Goal: Task Accomplishment & Management: Manage account settings

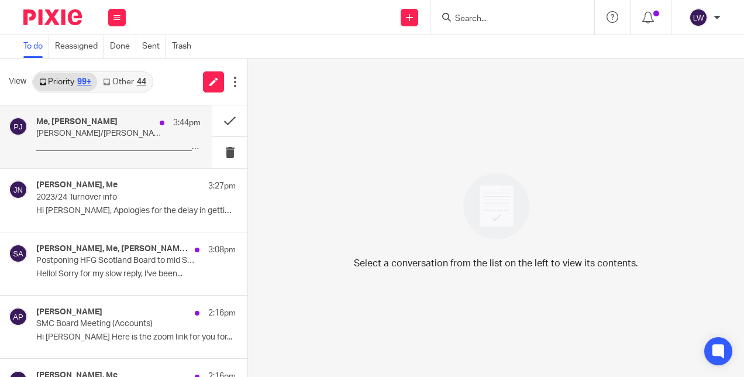
click at [58, 132] on p "Lorna/Piera weekly catch up" at bounding box center [102, 134] width 132 height 10
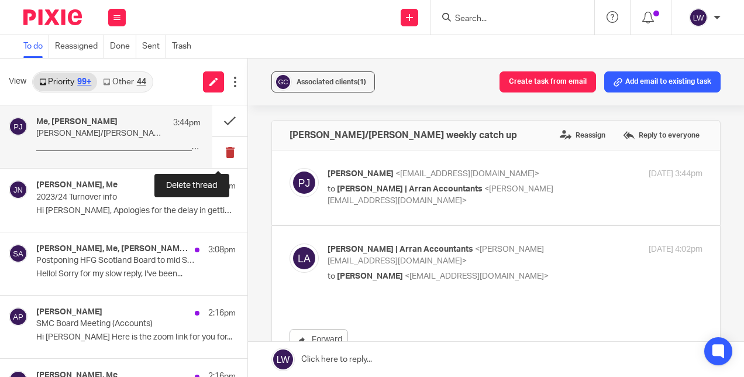
click at [218, 153] on button at bounding box center [229, 152] width 35 height 31
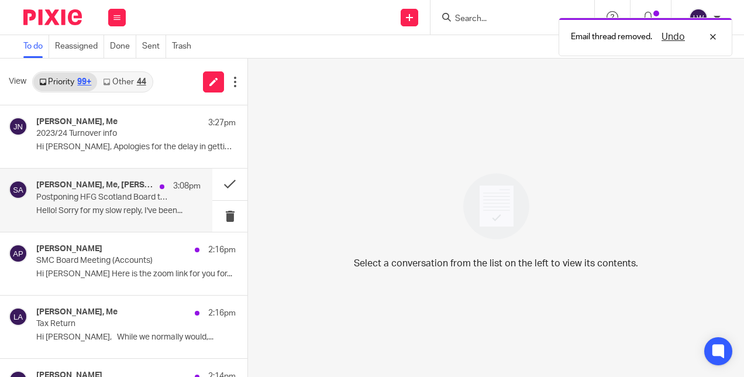
click at [106, 215] on p "Hello! Sorry for my slow reply, I've been..." at bounding box center [118, 211] width 164 height 10
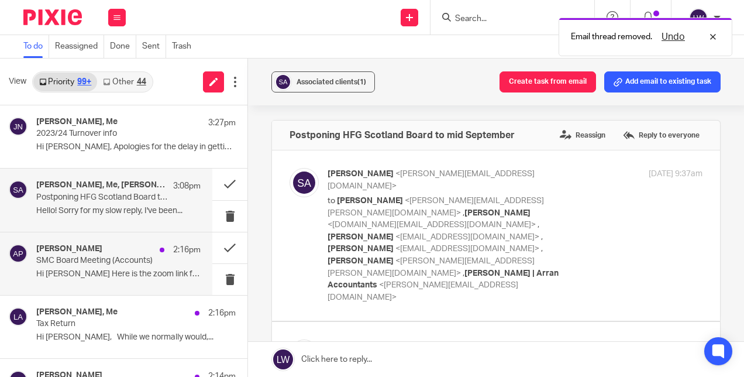
click at [80, 273] on p "Hi Lorna Here is the zoom link for you for..." at bounding box center [118, 274] width 164 height 10
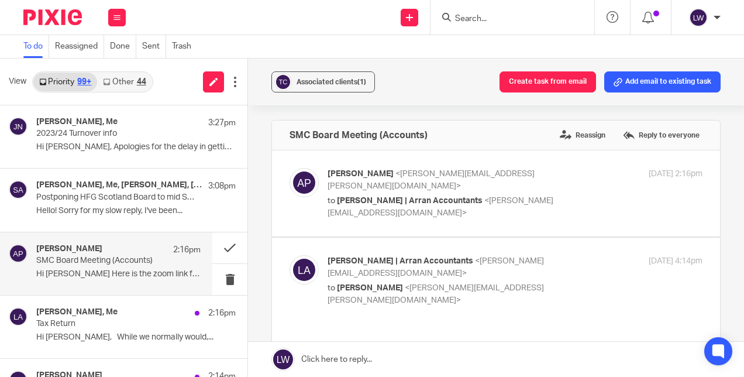
click at [355, 197] on span "[PERSON_NAME] | Arran Accountants" at bounding box center [410, 201] width 146 height 8
checkbox input "true"
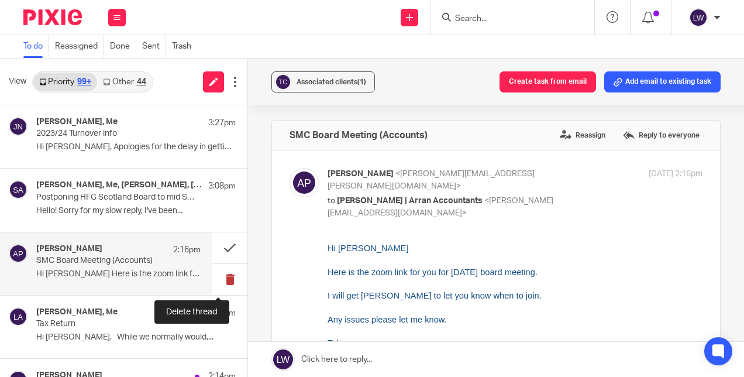
click at [218, 278] on button at bounding box center [229, 279] width 35 height 31
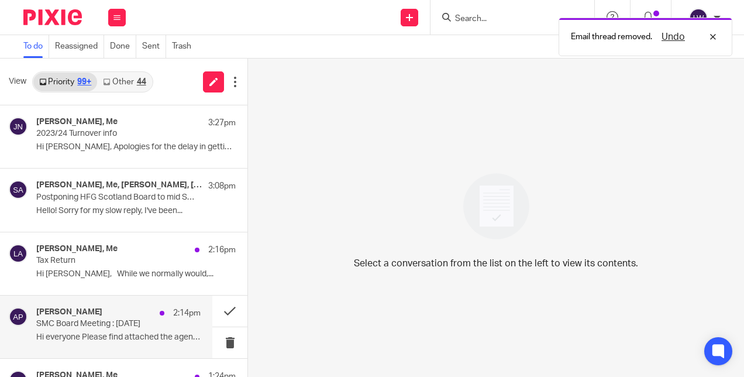
click at [57, 336] on p "Hi everyone Please find attached the agenda..." at bounding box center [118, 337] width 164 height 10
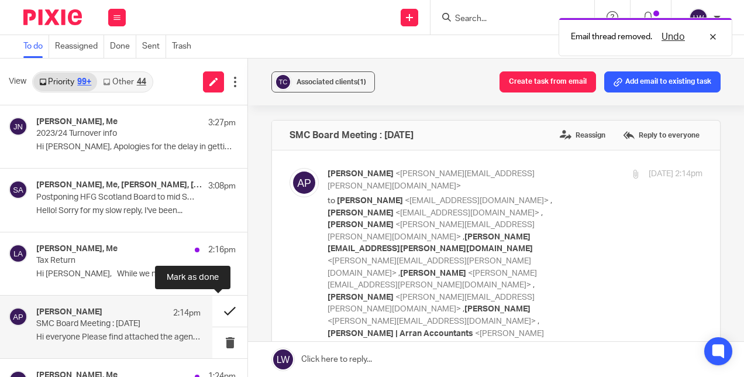
click at [216, 310] on button at bounding box center [229, 310] width 35 height 31
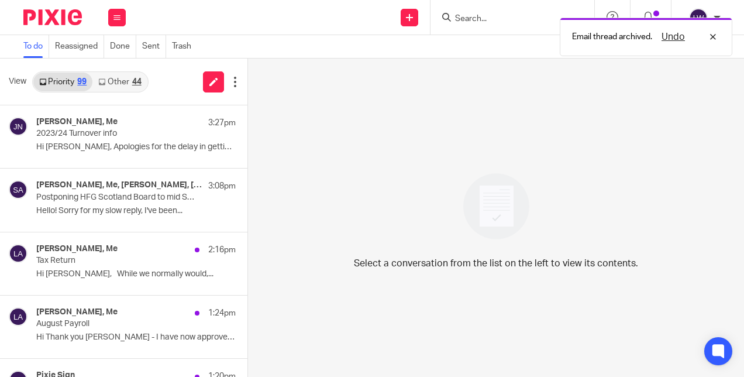
click at [121, 82] on link "Other 44" at bounding box center [119, 82] width 54 height 19
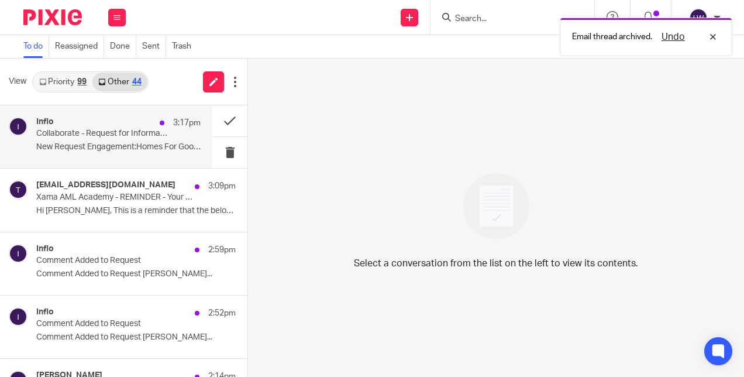
click at [96, 143] on p "New Request Engagement:Homes For Good..." at bounding box center [118, 147] width 164 height 10
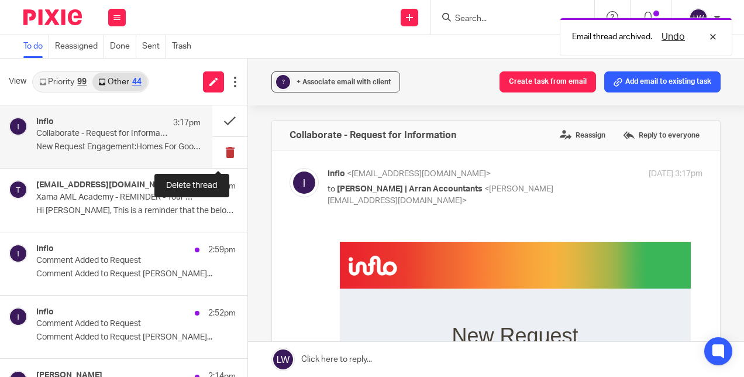
click at [216, 150] on button at bounding box center [229, 152] width 35 height 31
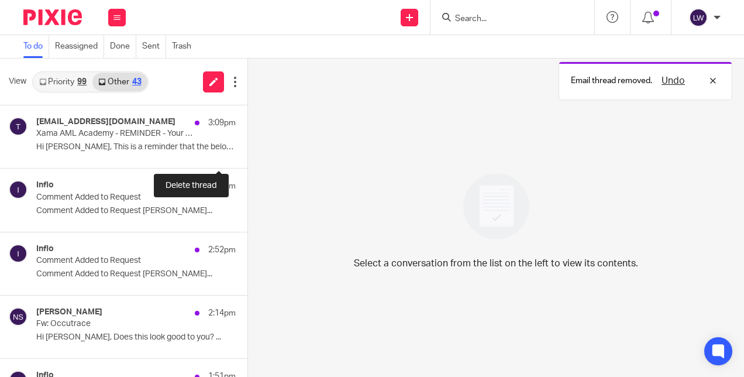
click at [247, 150] on button at bounding box center [251, 152] width 9 height 31
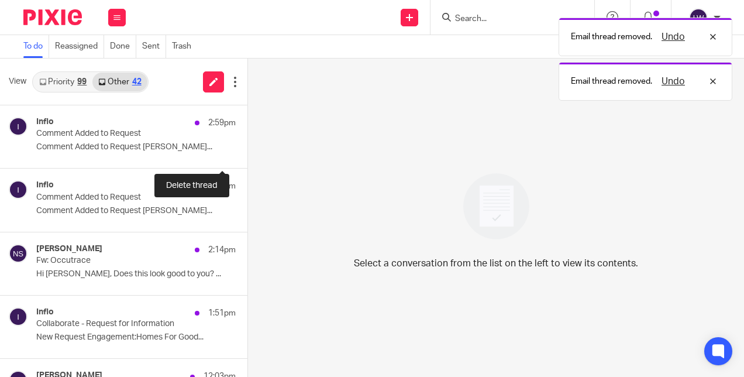
click at [247, 150] on button at bounding box center [251, 152] width 9 height 31
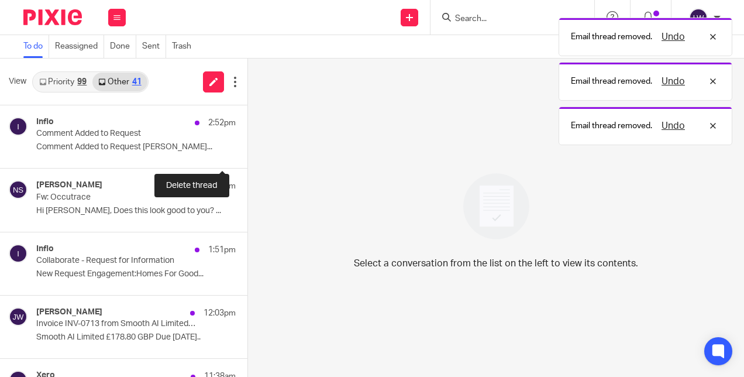
click at [247, 150] on button at bounding box center [251, 152] width 9 height 31
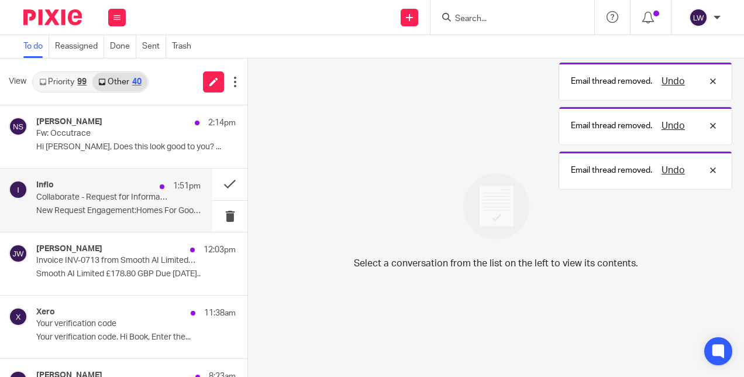
click at [111, 202] on div "Inflo 1:51pm Collaborate - Request for Information New Request Engagement:Homes…" at bounding box center [118, 199] width 164 height 39
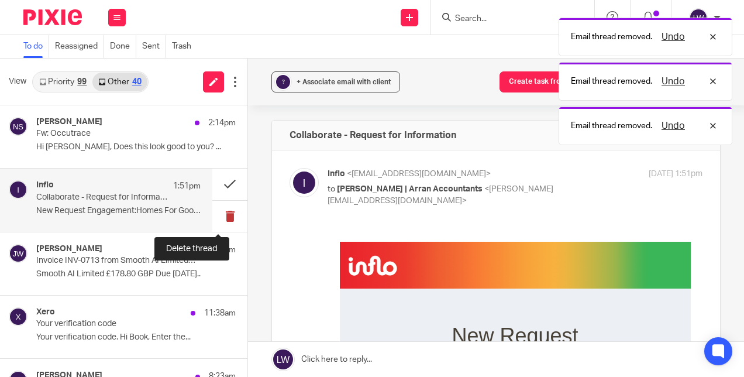
click at [221, 215] on button at bounding box center [229, 216] width 35 height 31
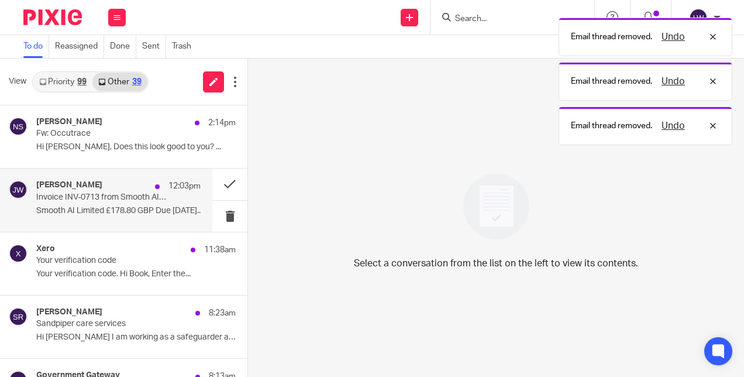
click at [94, 209] on p "Smooth AI Limited £178.80 GBP Due 25 Aug..." at bounding box center [118, 211] width 164 height 10
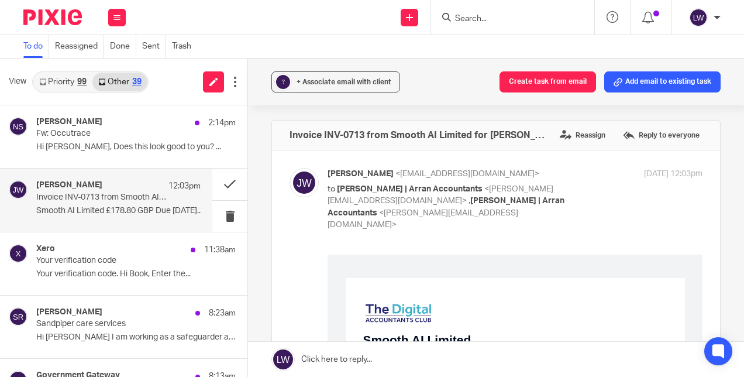
click at [127, 206] on p "Smooth AI Limited £178.80 GBP Due 25 Aug..." at bounding box center [118, 211] width 164 height 10
click at [220, 215] on button at bounding box center [229, 216] width 35 height 31
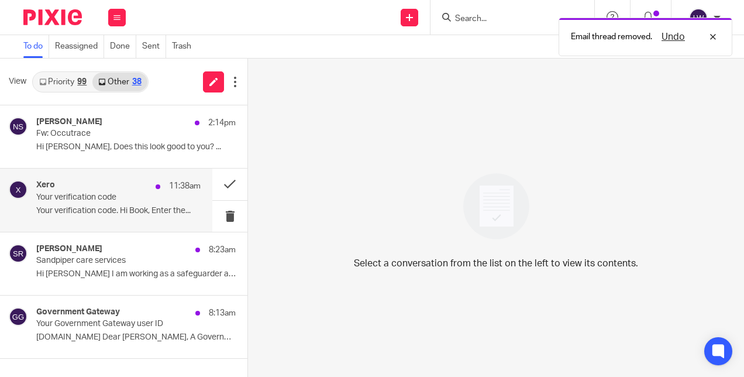
click at [88, 206] on p "Your verification code. Hi Book, Enter the..." at bounding box center [118, 211] width 164 height 10
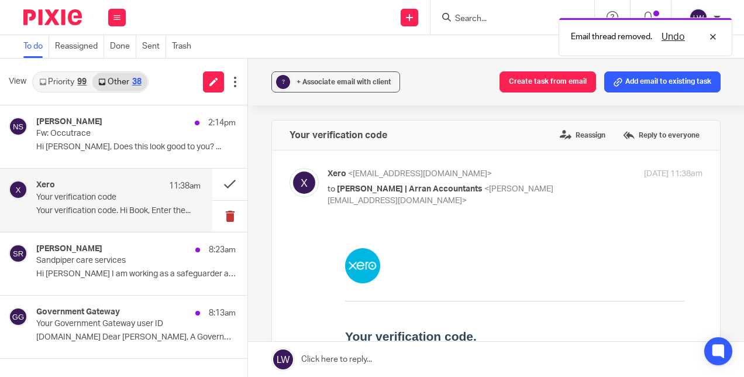
click at [230, 214] on button at bounding box center [229, 216] width 35 height 31
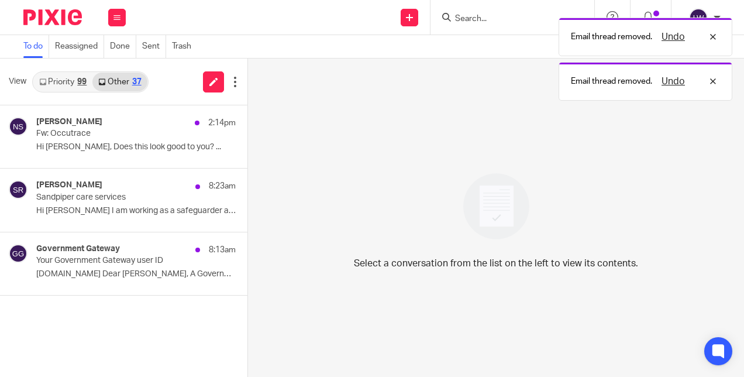
click at [64, 89] on link "Priority 99" at bounding box center [62, 82] width 59 height 19
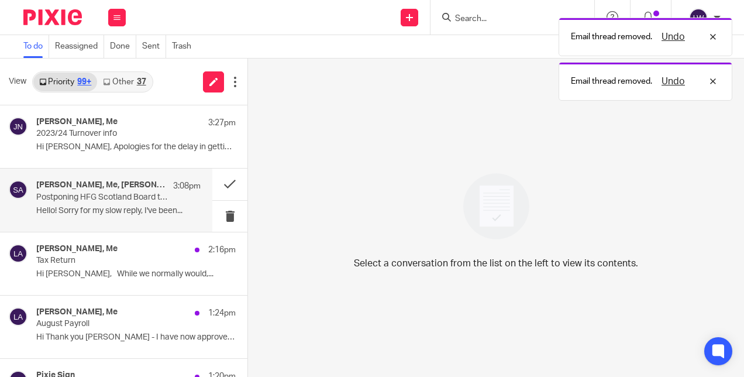
click at [126, 212] on p "Hello! Sorry for my slow reply, I've been..." at bounding box center [118, 211] width 164 height 10
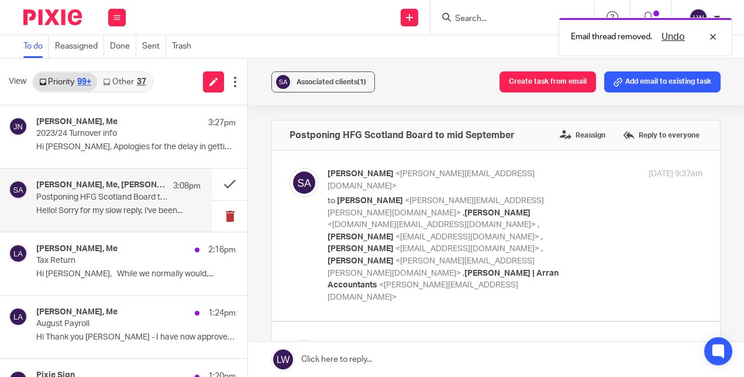
click at [214, 218] on button at bounding box center [229, 216] width 35 height 31
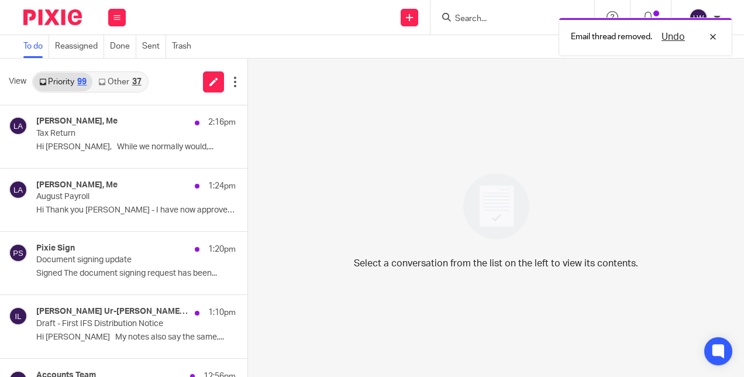
scroll to position [67, 0]
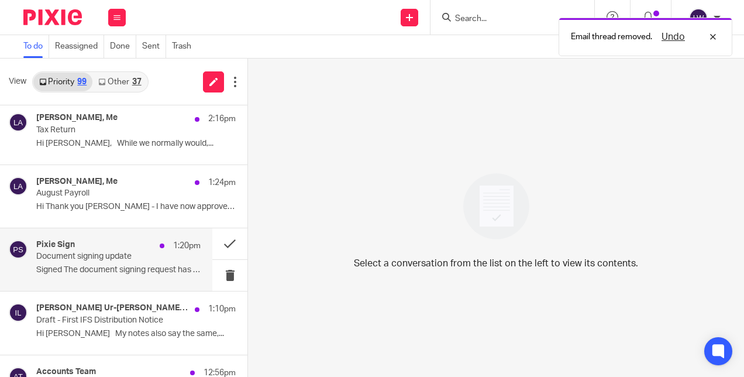
click at [98, 263] on div "Pixie Sign 1:20pm Document signing update Signed The document signing request h…" at bounding box center [118, 259] width 164 height 39
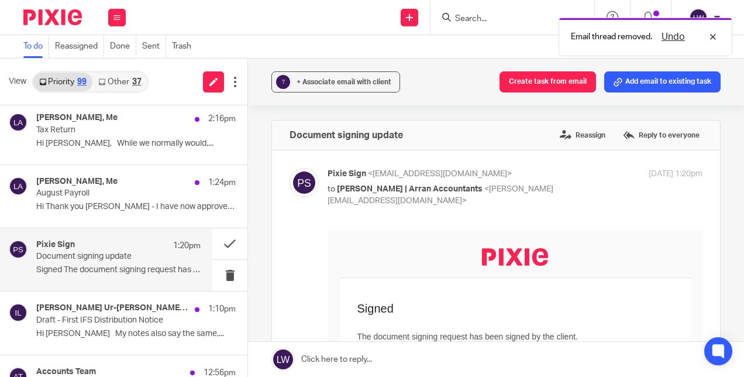
scroll to position [0, 0]
click at [221, 274] on button at bounding box center [229, 275] width 35 height 31
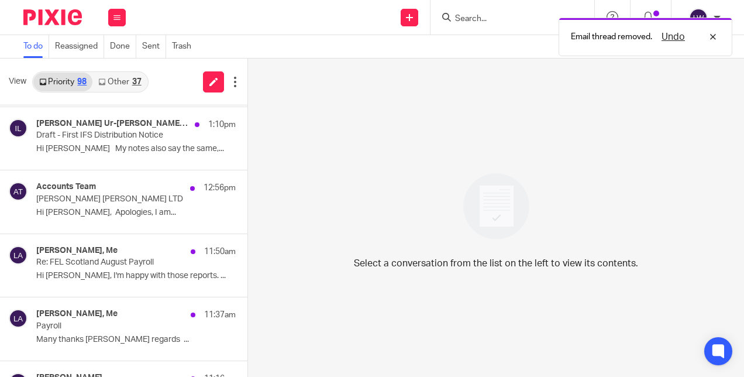
scroll to position [191, 0]
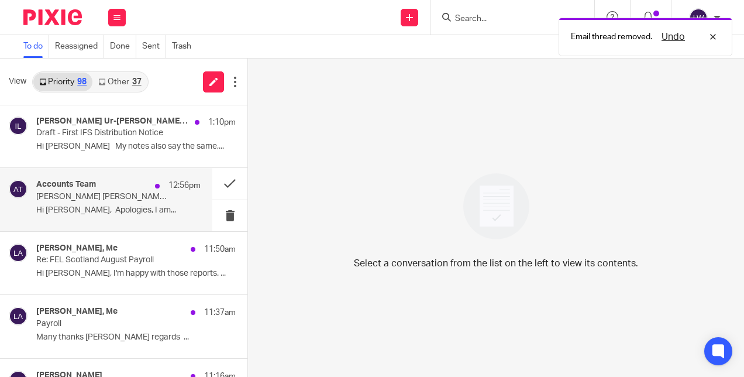
click at [101, 207] on p "Hi [PERSON_NAME], Apologies, I am..." at bounding box center [118, 210] width 164 height 10
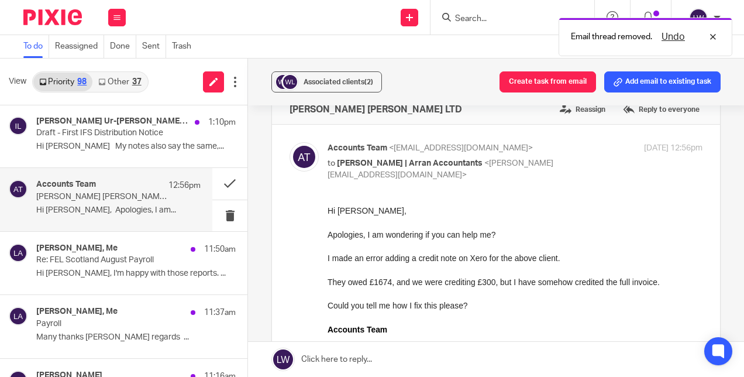
scroll to position [30, 0]
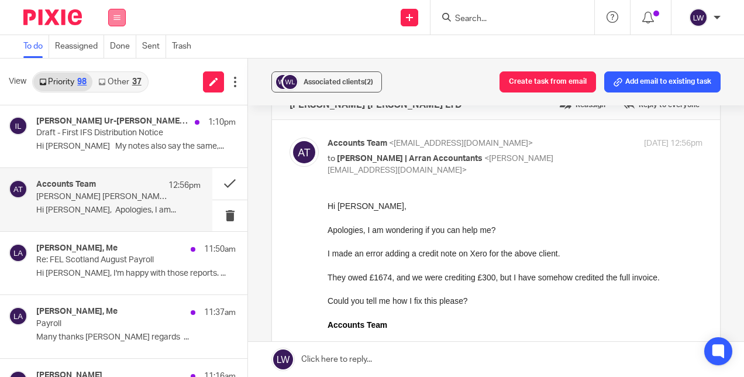
click at [117, 15] on icon at bounding box center [116, 17] width 7 height 7
click at [112, 71] on link "Email" at bounding box center [111, 71] width 21 height 8
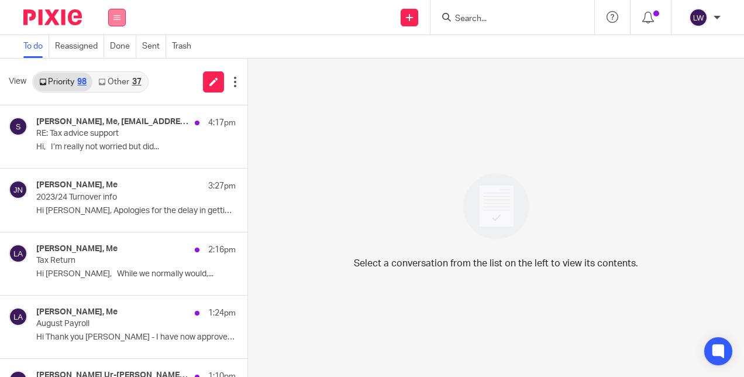
click at [117, 13] on button at bounding box center [117, 18] width 18 height 18
click at [110, 70] on link "Email" at bounding box center [111, 71] width 21 height 8
click at [124, 73] on link "Other 37" at bounding box center [119, 82] width 54 height 19
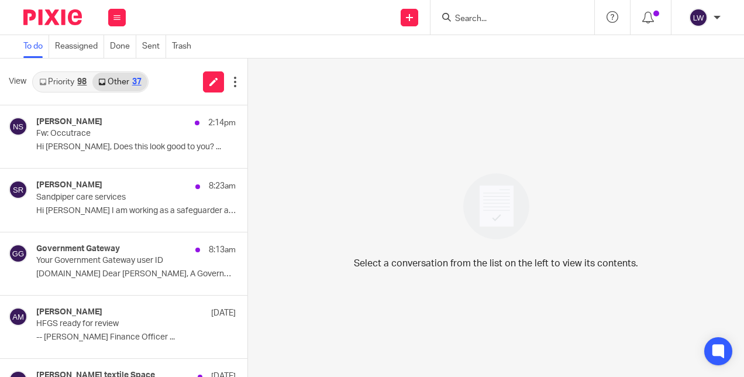
click at [57, 75] on link "Priority 98" at bounding box center [62, 82] width 59 height 19
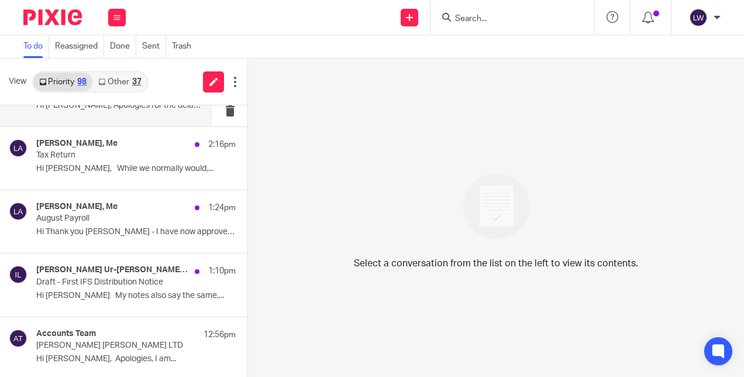
scroll to position [117, 0]
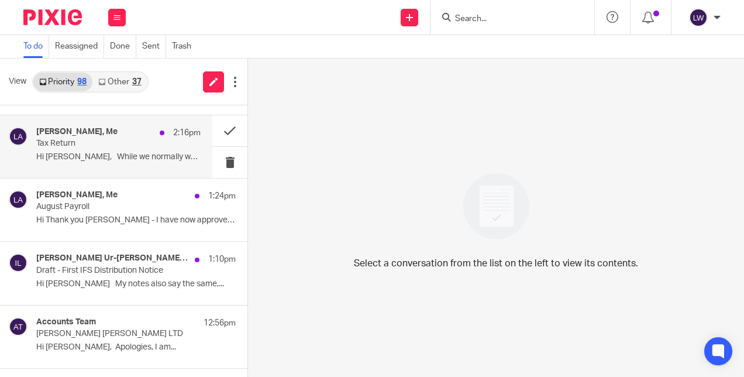
click at [122, 147] on p "Tax Return" at bounding box center [102, 144] width 132 height 10
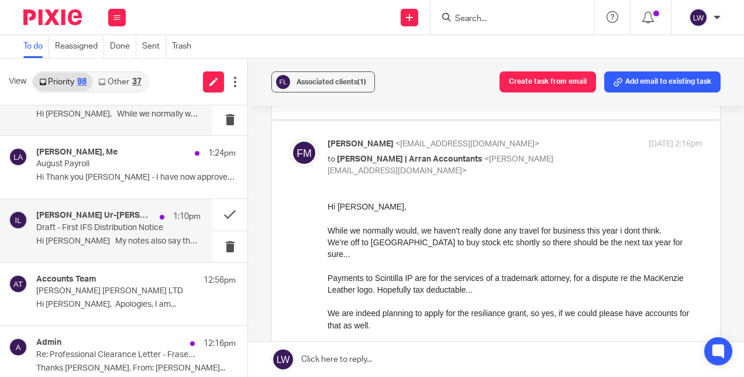
scroll to position [176, 0]
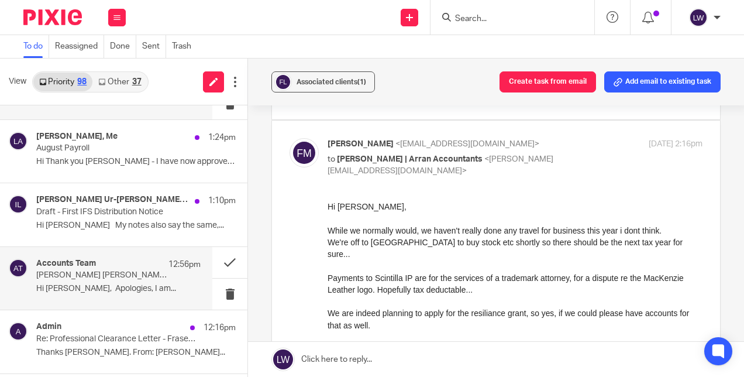
click at [99, 285] on p "Hi [PERSON_NAME], Apologies, I am..." at bounding box center [118, 289] width 164 height 10
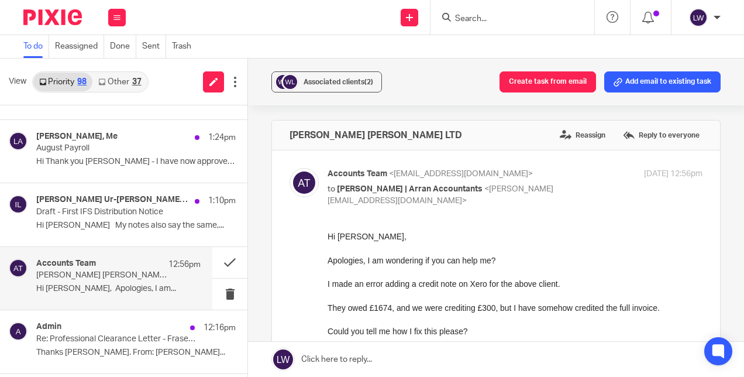
scroll to position [0, 0]
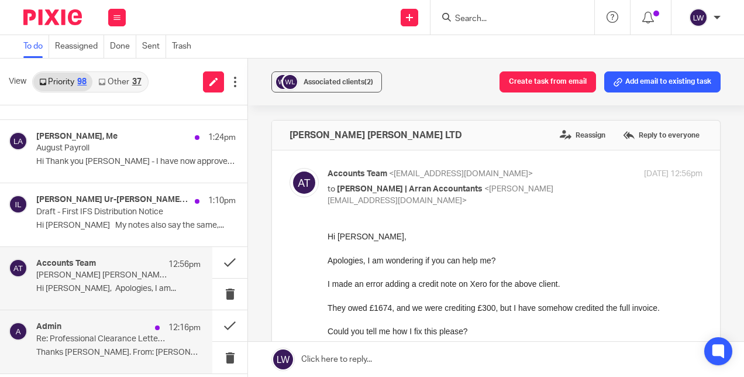
click at [98, 338] on p "Re: Professional Clearance Letter - FraserTec Ltd" at bounding box center [102, 339] width 132 height 10
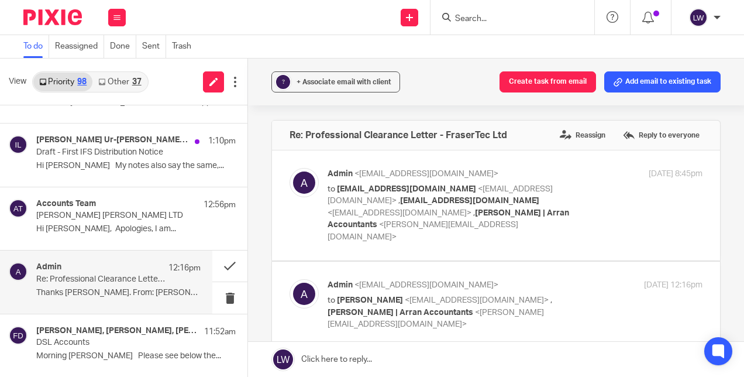
scroll to position [293, 0]
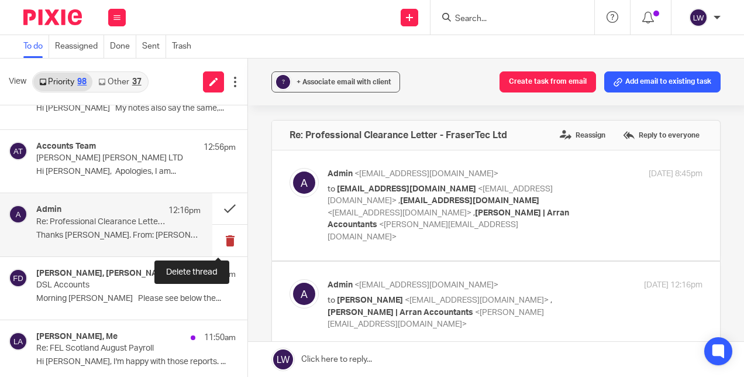
click at [219, 240] on button at bounding box center [229, 240] width 35 height 31
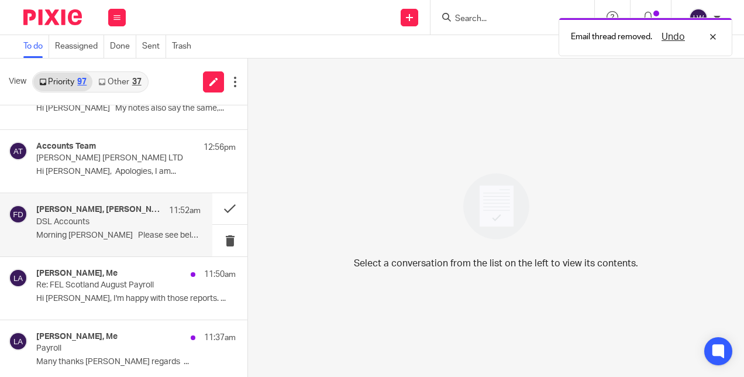
click at [128, 228] on div "[PERSON_NAME], [PERSON_NAME], [PERSON_NAME] 11:52am DSL Accounts Morning [PERSO…" at bounding box center [118, 224] width 164 height 39
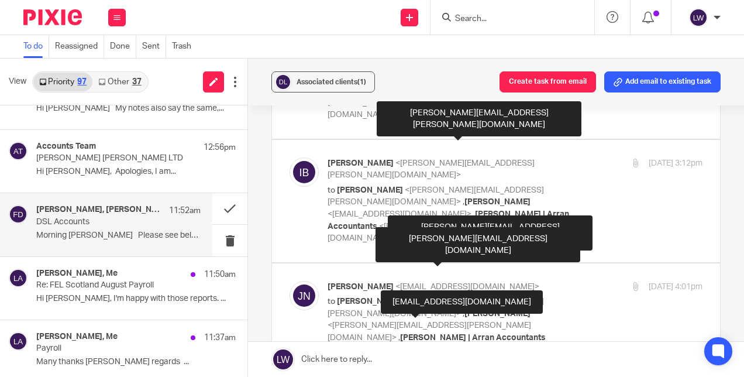
scroll to position [117, 0]
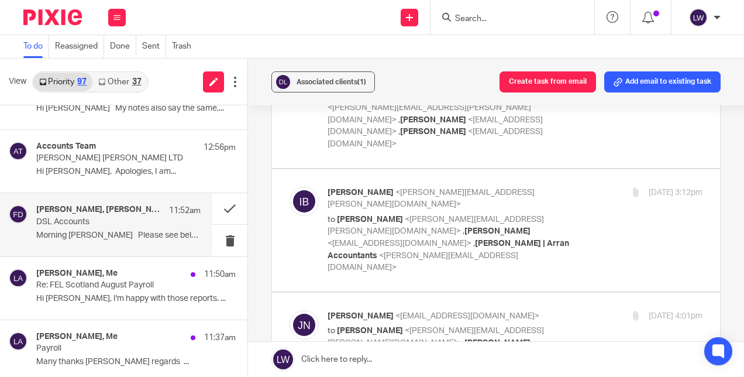
click at [133, 232] on p "Morning [PERSON_NAME] Please see below the..." at bounding box center [118, 235] width 164 height 10
click at [322, 77] on div "Associated clients (1)" at bounding box center [332, 82] width 70 height 12
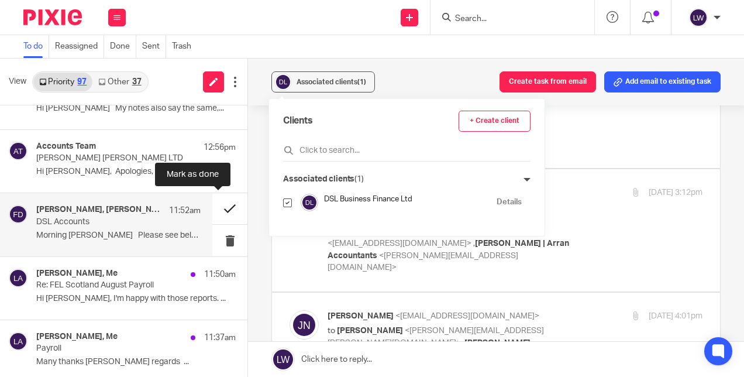
click at [221, 208] on button at bounding box center [229, 208] width 35 height 31
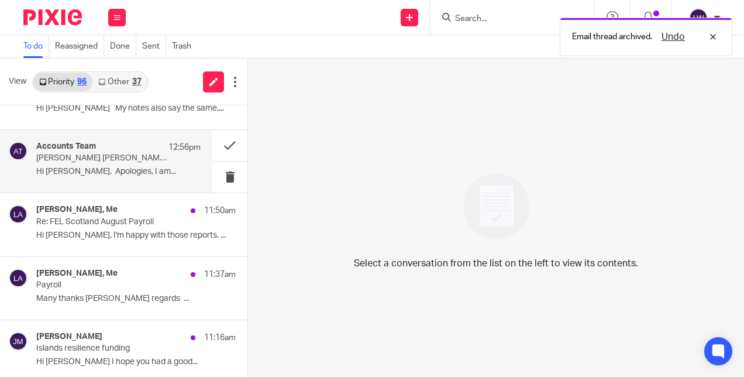
click at [85, 163] on div "Accounts Team 12:56pm [PERSON_NAME] [PERSON_NAME] LTD Hi [PERSON_NAME], Apologi…" at bounding box center [118, 161] width 164 height 39
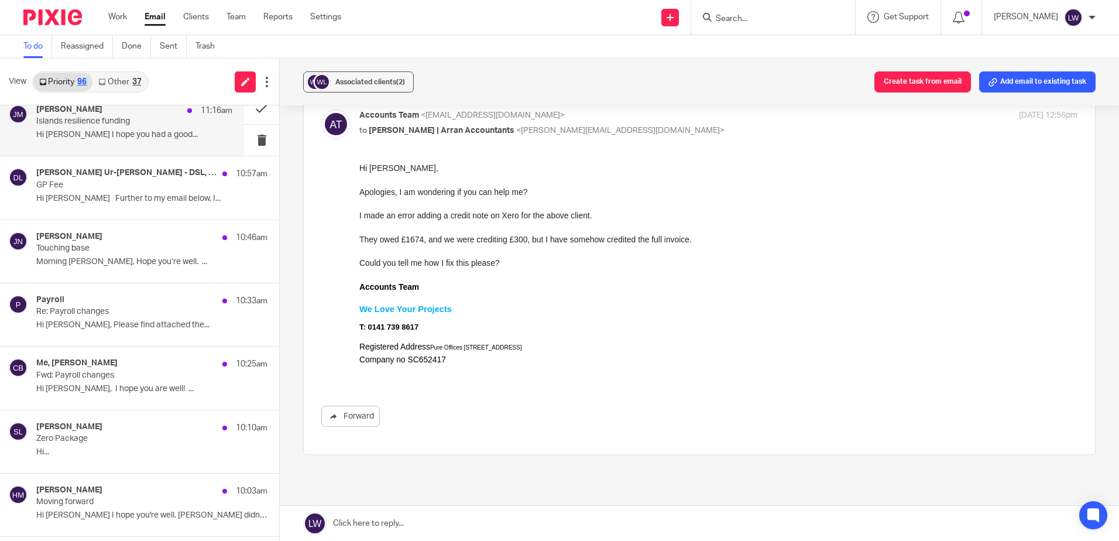
scroll to position [527, 0]
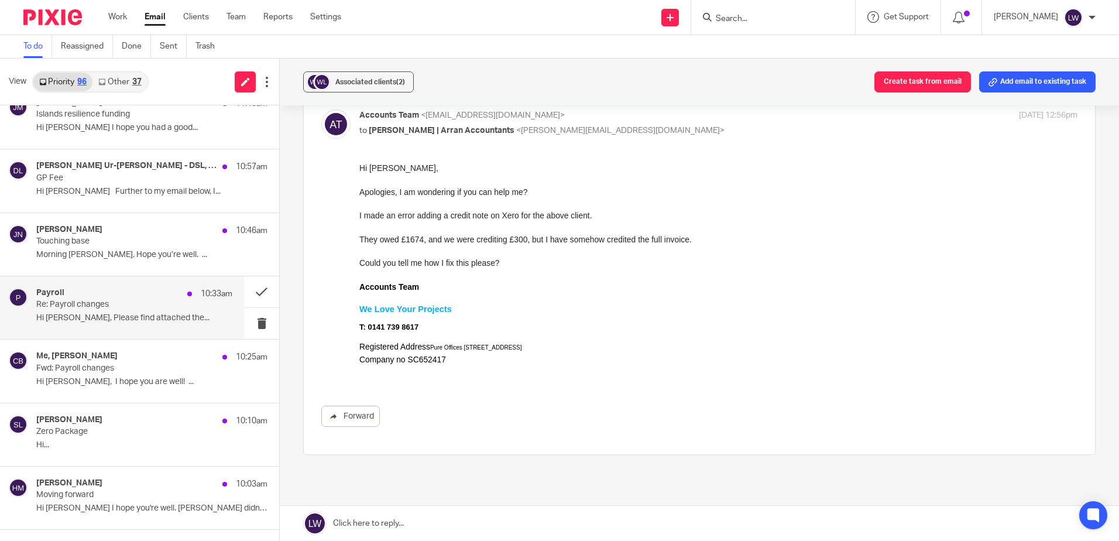
click at [130, 313] on p "Hi [PERSON_NAME], Please find attached the..." at bounding box center [134, 318] width 196 height 10
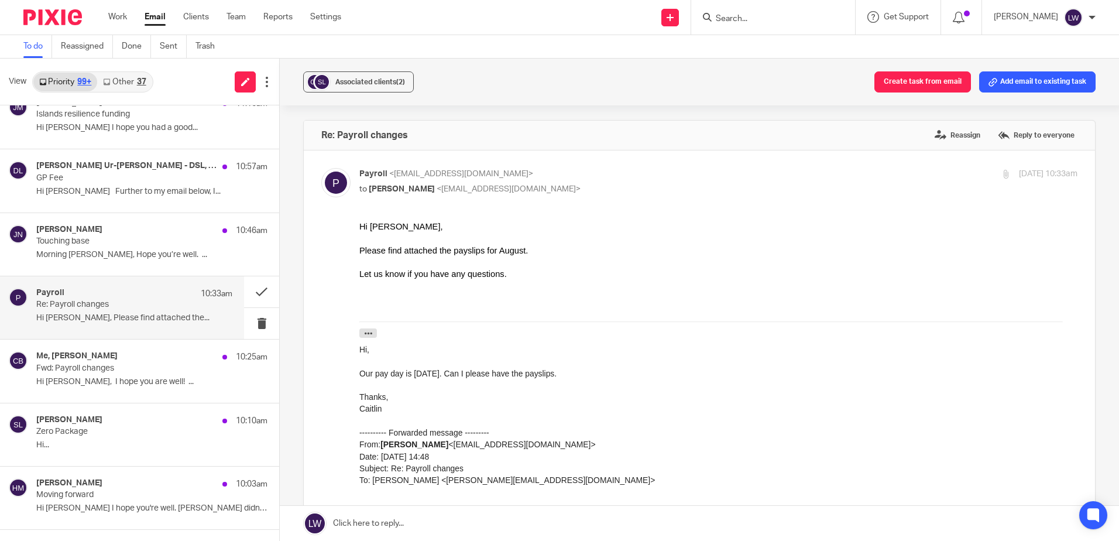
scroll to position [0, 0]
click at [253, 325] on button at bounding box center [261, 323] width 35 height 31
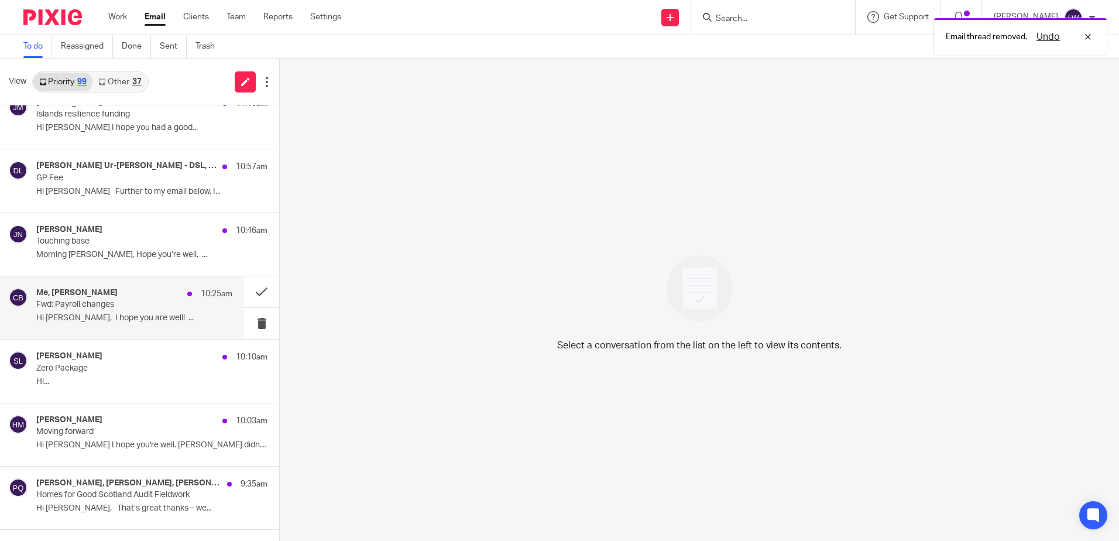
click at [110, 322] on p "Hi [PERSON_NAME], I hope you are well! ..." at bounding box center [134, 318] width 196 height 10
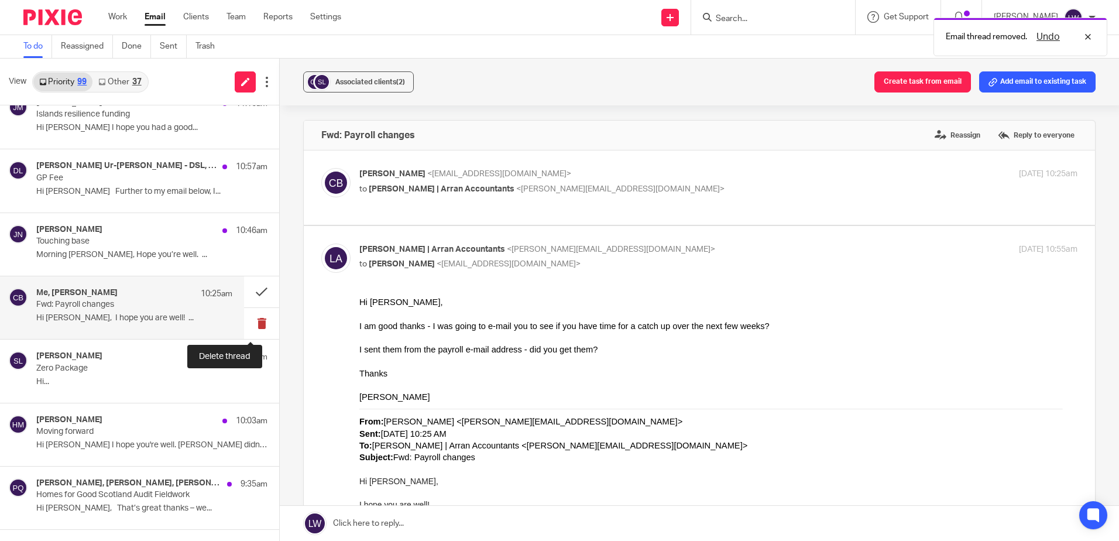
click at [252, 321] on button at bounding box center [261, 323] width 35 height 31
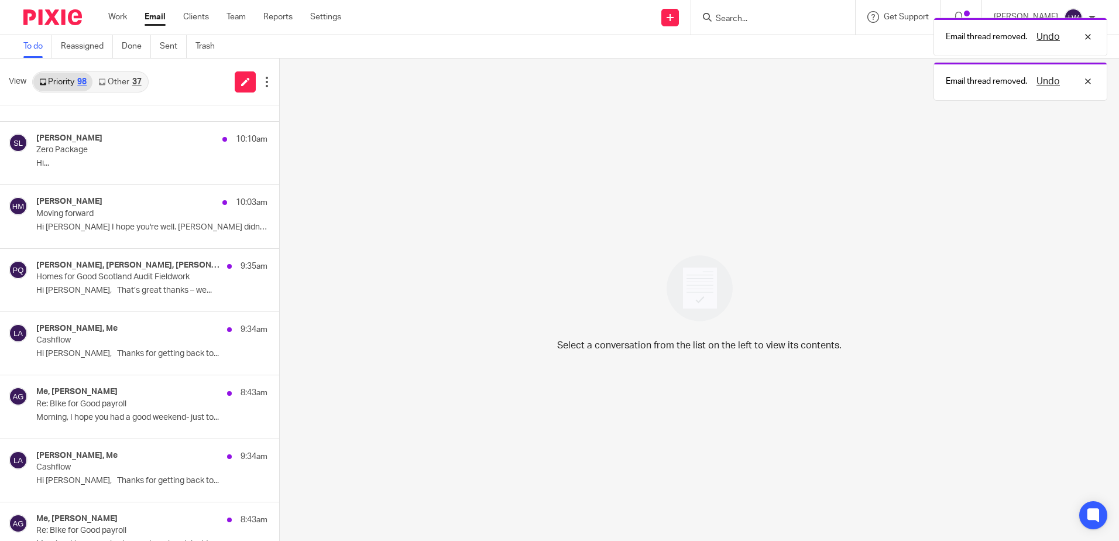
scroll to position [702, 0]
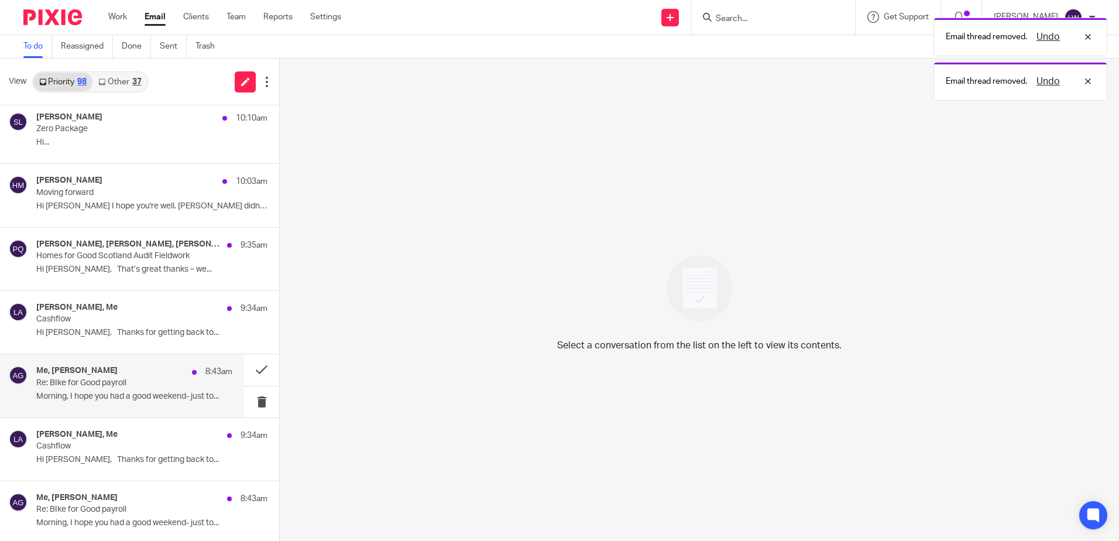
click at [108, 376] on p "Re: BIke for Good payroll" at bounding box center [114, 383] width 157 height 10
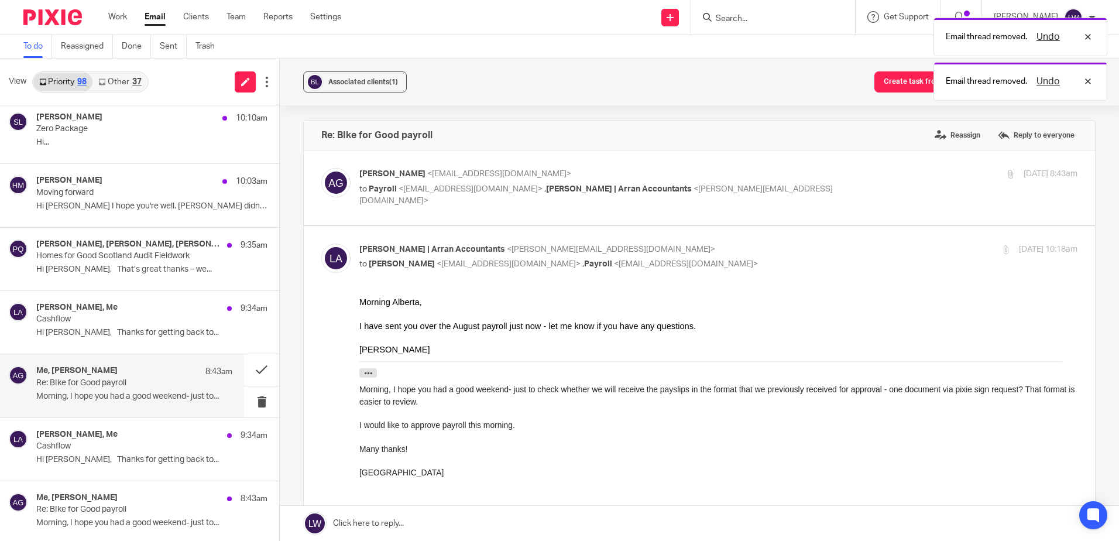
scroll to position [0, 0]
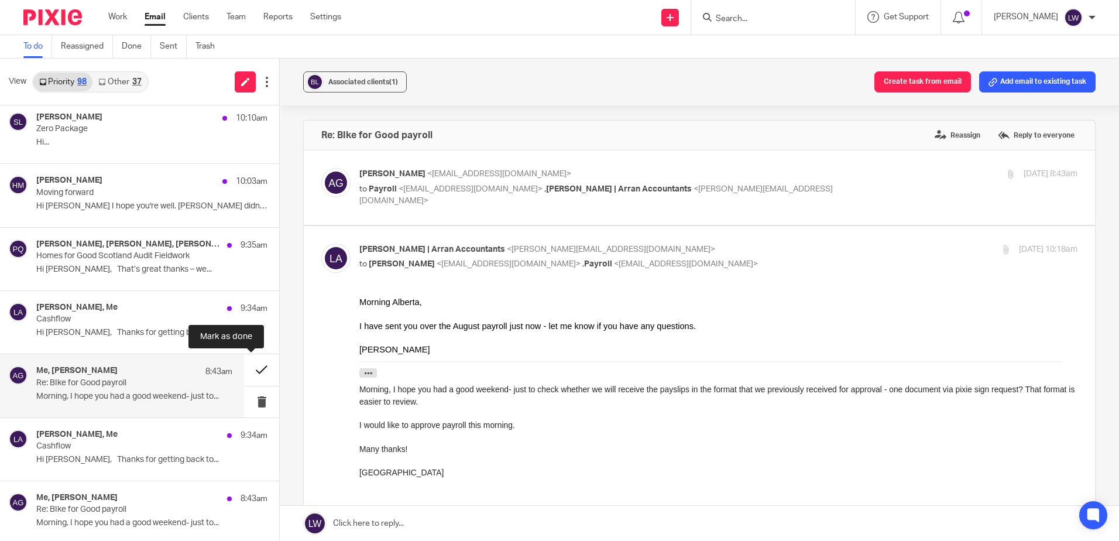
click at [250, 366] on button at bounding box center [261, 369] width 35 height 31
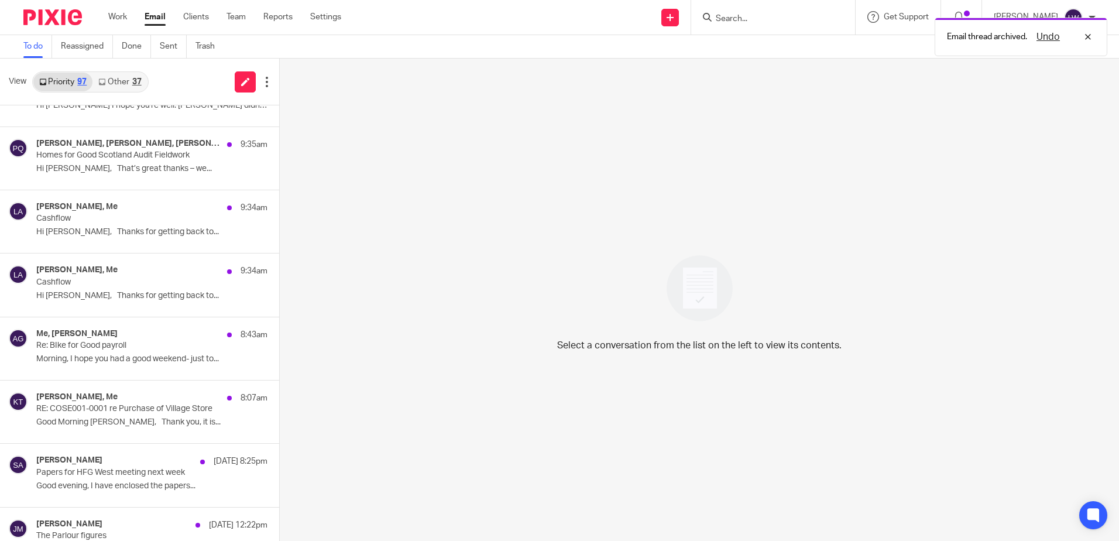
scroll to position [819, 0]
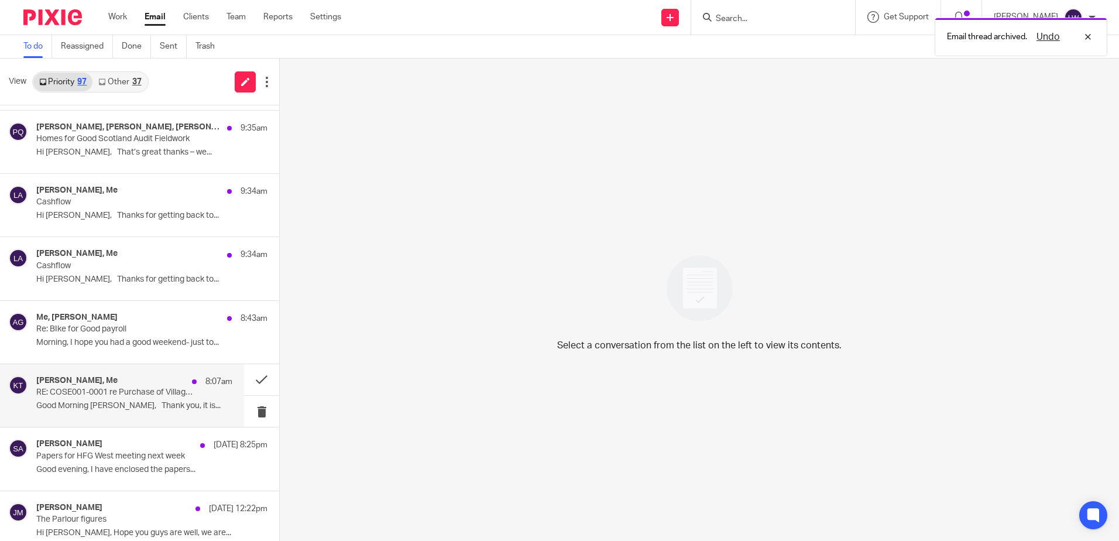
click at [130, 376] on p "Good Morning [PERSON_NAME], Thank you, it is..." at bounding box center [134, 406] width 196 height 10
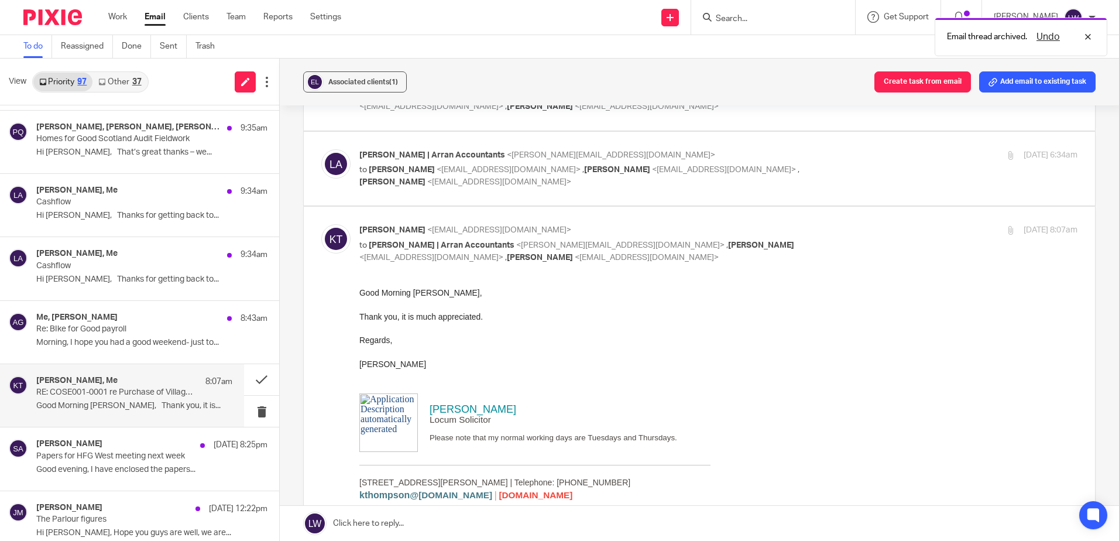
scroll to position [117, 0]
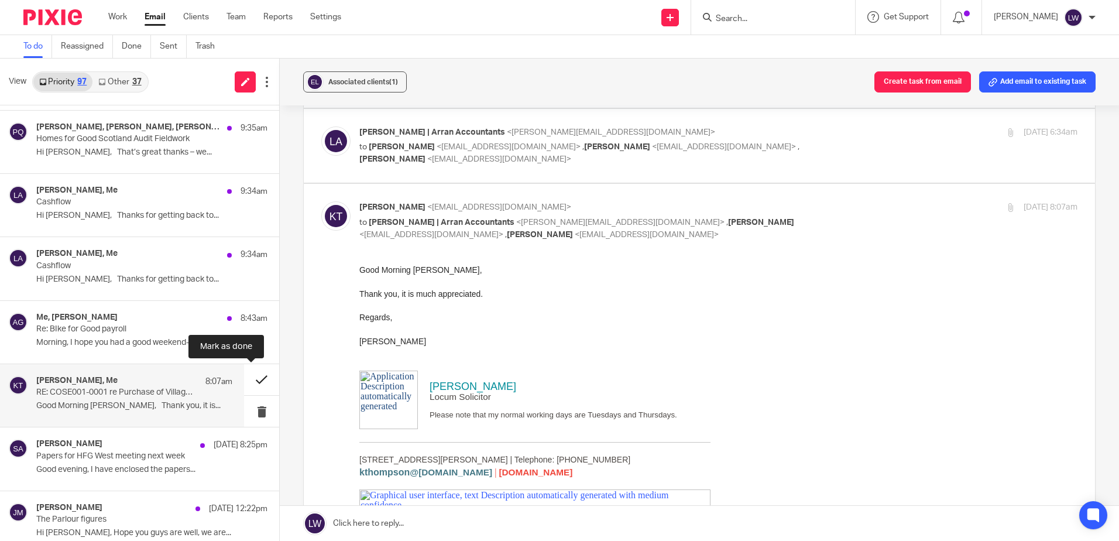
click at [252, 376] on button at bounding box center [261, 379] width 35 height 31
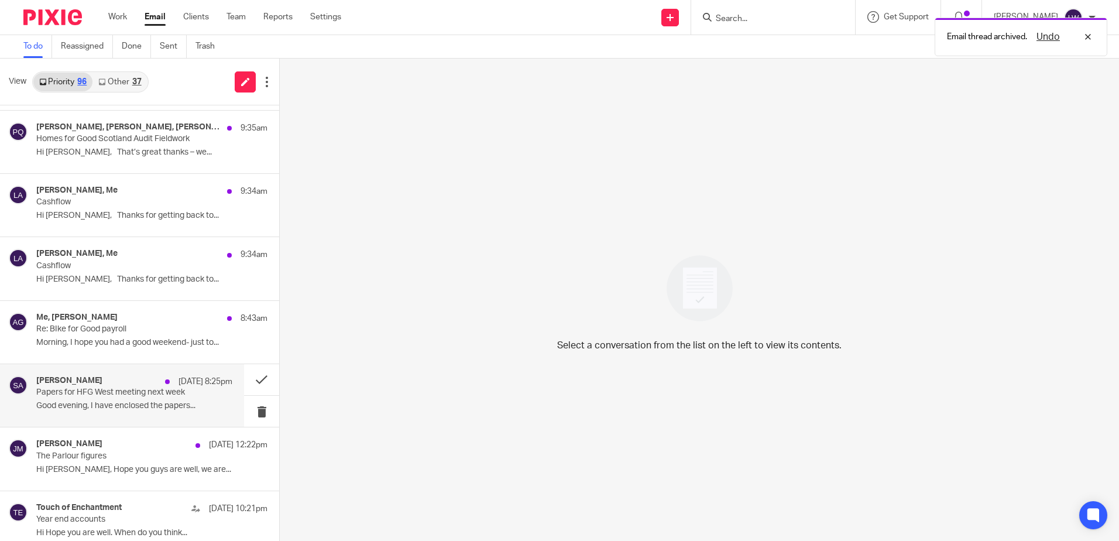
click at [56, 376] on p "Good evening, I have enclosed the papers..." at bounding box center [134, 406] width 196 height 10
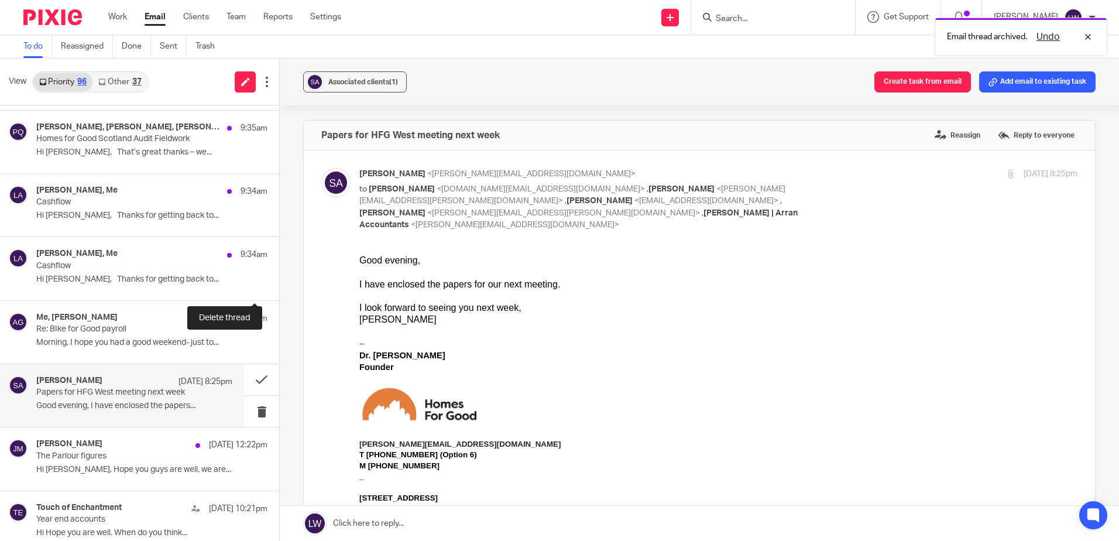
scroll to position [0, 0]
click at [358, 69] on div "Associated clients (1) Create task from email Add email to existing task" at bounding box center [699, 82] width 839 height 47
click at [371, 77] on div "Associated clients (1)" at bounding box center [363, 82] width 70 height 12
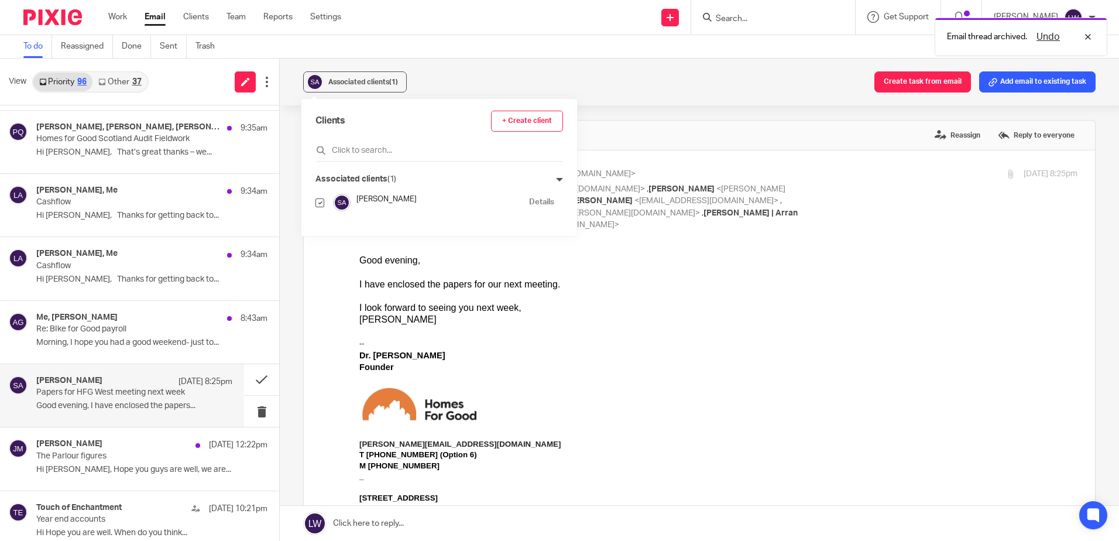
click at [457, 82] on div "Associated clients (1) Create task from email Add email to existing task" at bounding box center [699, 82] width 839 height 47
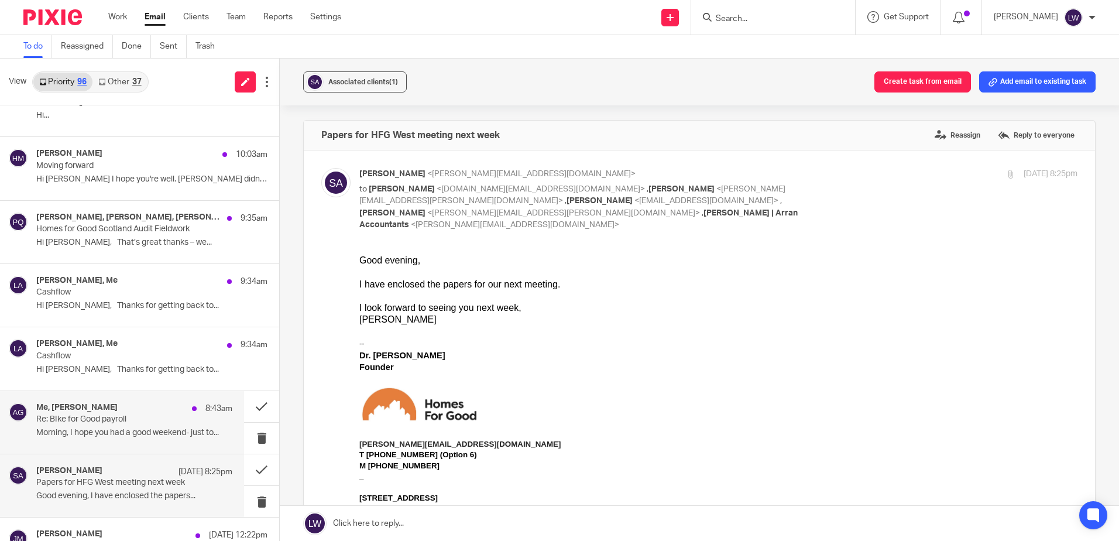
scroll to position [702, 0]
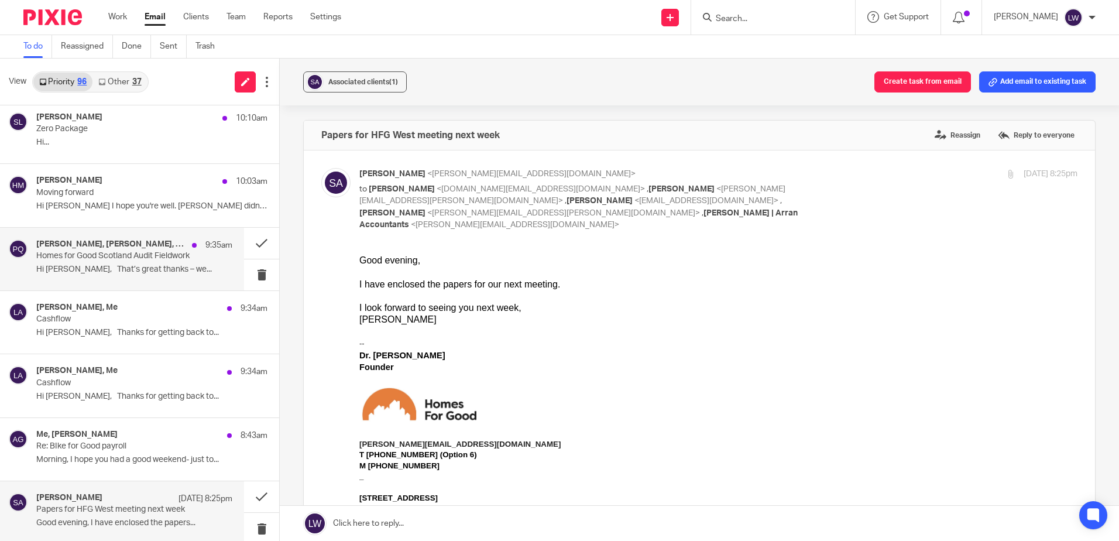
click at [137, 260] on p "Homes for Good Scotland Audit Fieldwork" at bounding box center [114, 256] width 157 height 10
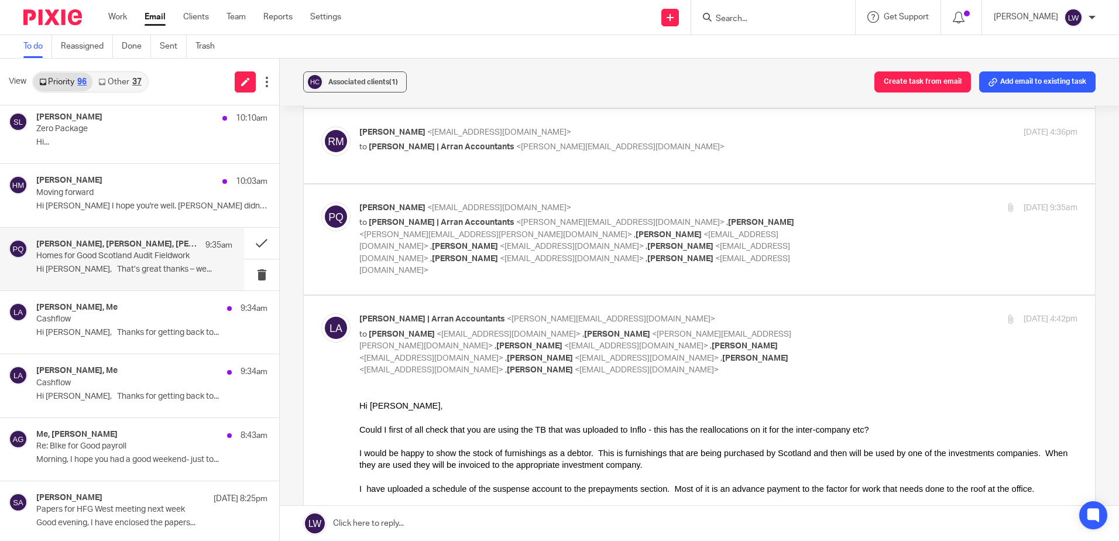
scroll to position [410, 0]
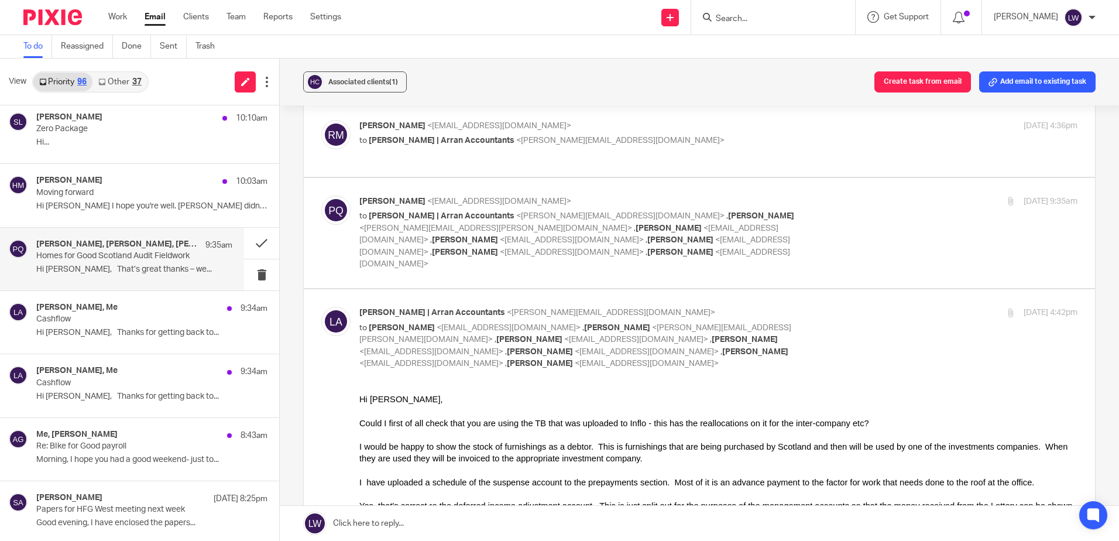
click at [500, 236] on span "<[EMAIL_ADDRESS][DOMAIN_NAME]>" at bounding box center [572, 240] width 144 height 8
checkbox input "true"
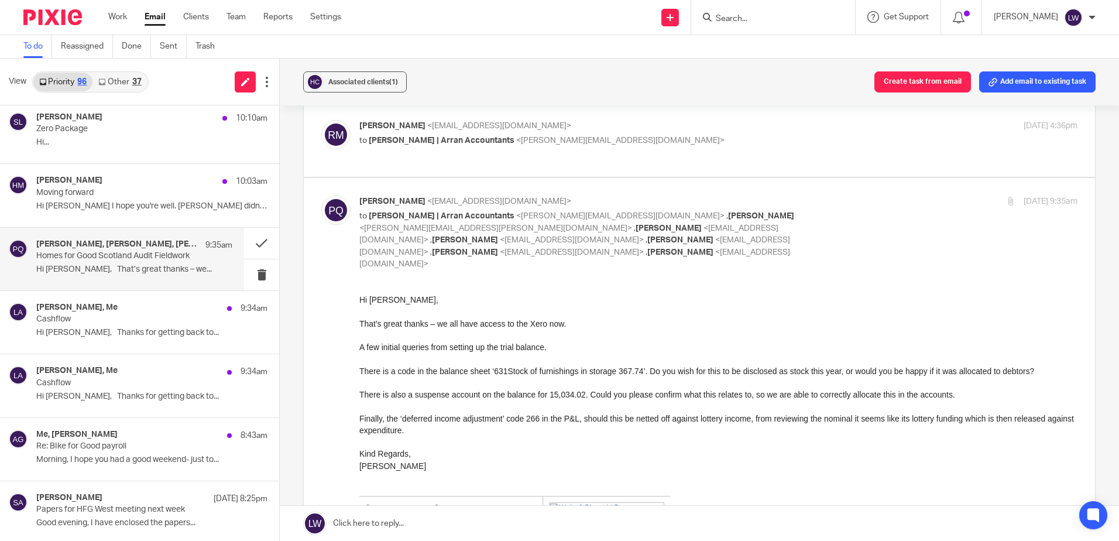
scroll to position [0, 0]
click at [364, 77] on div "Associated clients (1)" at bounding box center [363, 82] width 70 height 12
click at [470, 75] on div "Associated clients (1) Create task from email Add email to existing task" at bounding box center [699, 82] width 839 height 47
click at [250, 236] on button at bounding box center [261, 243] width 35 height 31
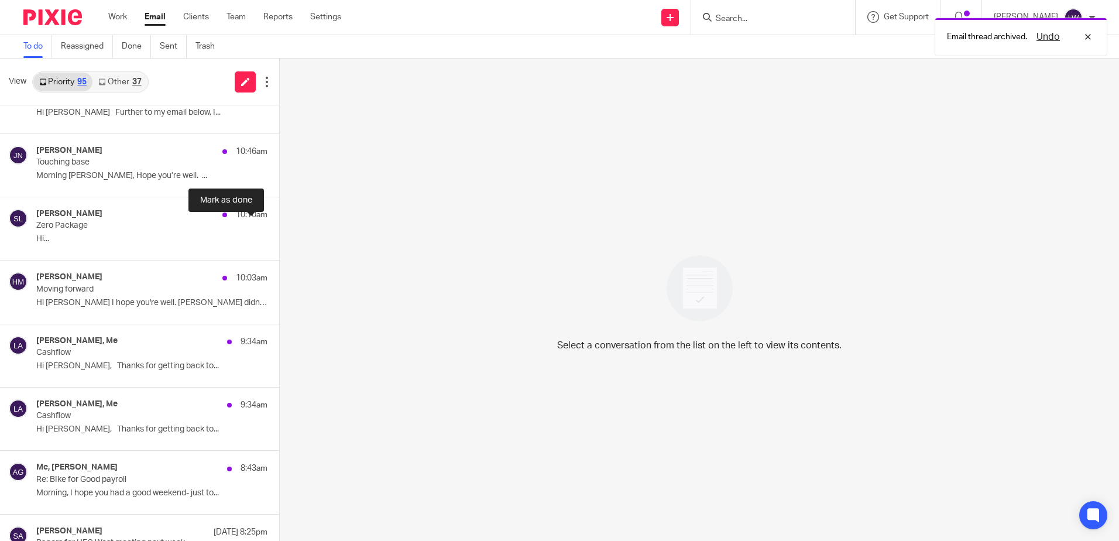
scroll to position [585, 0]
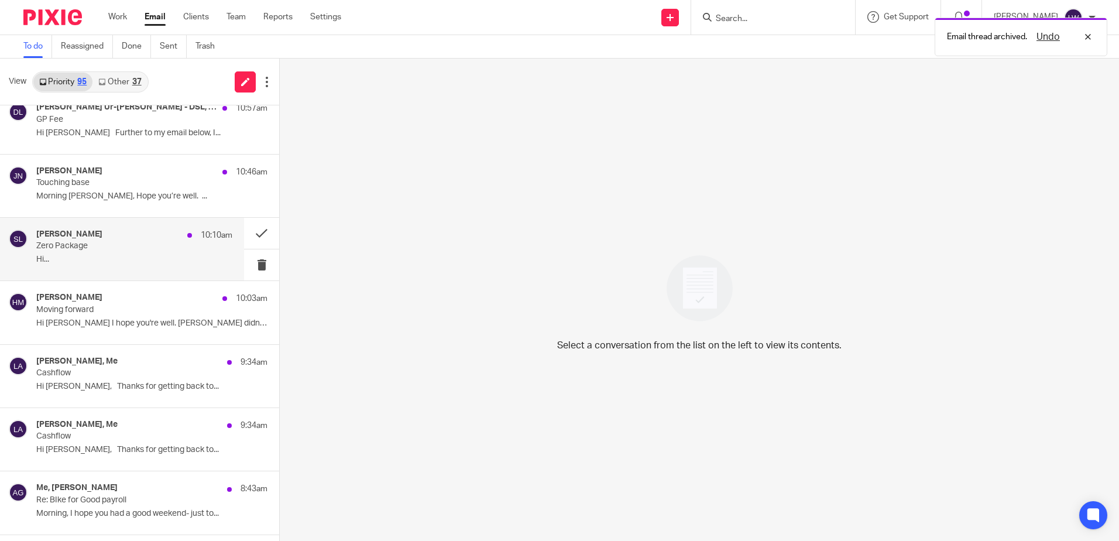
click at [158, 237] on div "[PERSON_NAME] 10:10am" at bounding box center [134, 235] width 196 height 12
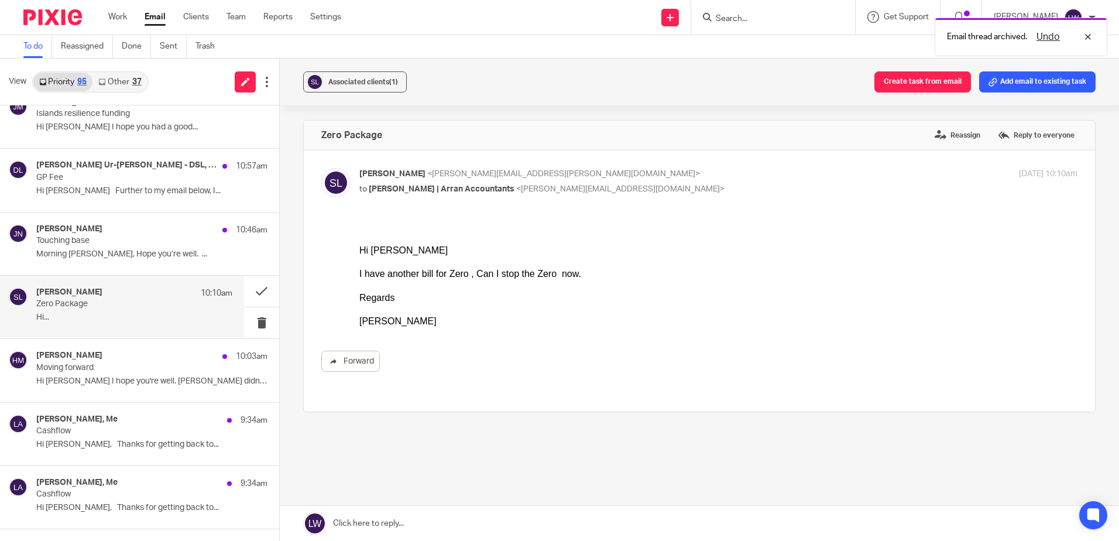
scroll to position [527, 0]
click at [155, 169] on h4 "[PERSON_NAME] Ur-[PERSON_NAME] - DSL, [PERSON_NAME] - DSL, Me, [PERSON_NAME]" at bounding box center [108, 166] width 145 height 10
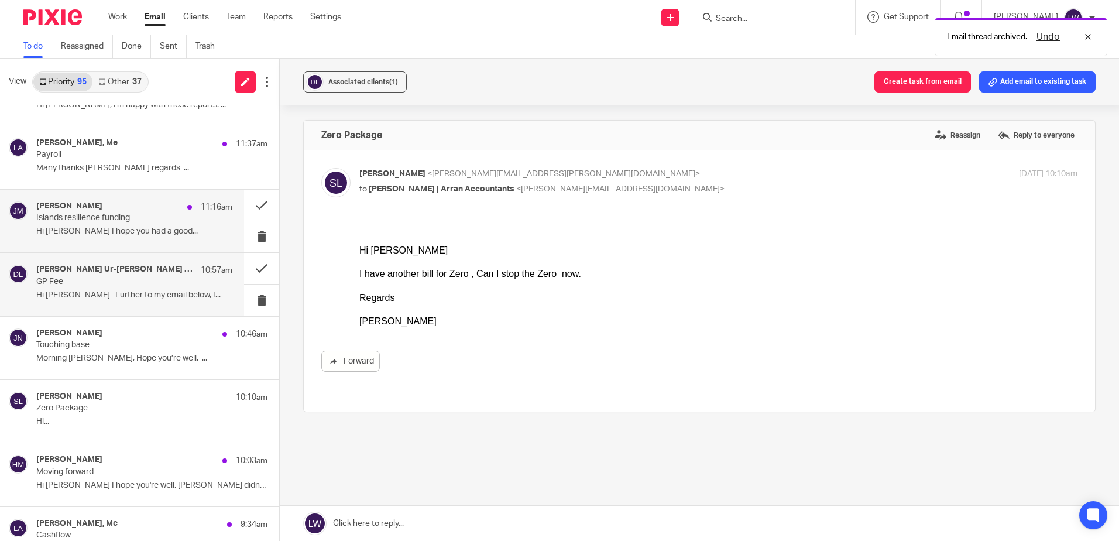
scroll to position [410, 0]
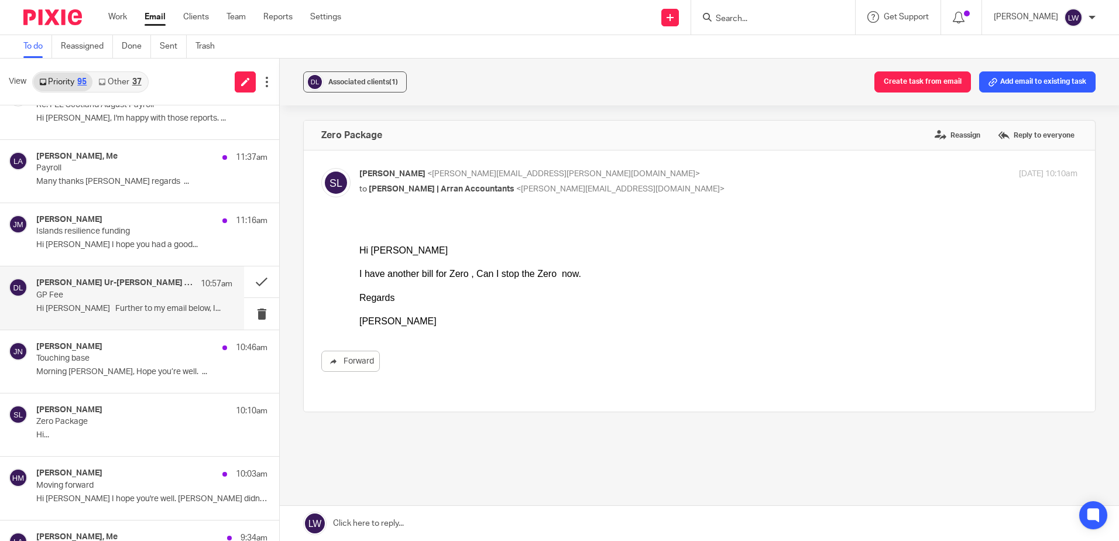
click at [153, 316] on div "[PERSON_NAME] Ur-[PERSON_NAME] - DSL, [PERSON_NAME] - DSL, Me, [PERSON_NAME] 10…" at bounding box center [134, 297] width 196 height 39
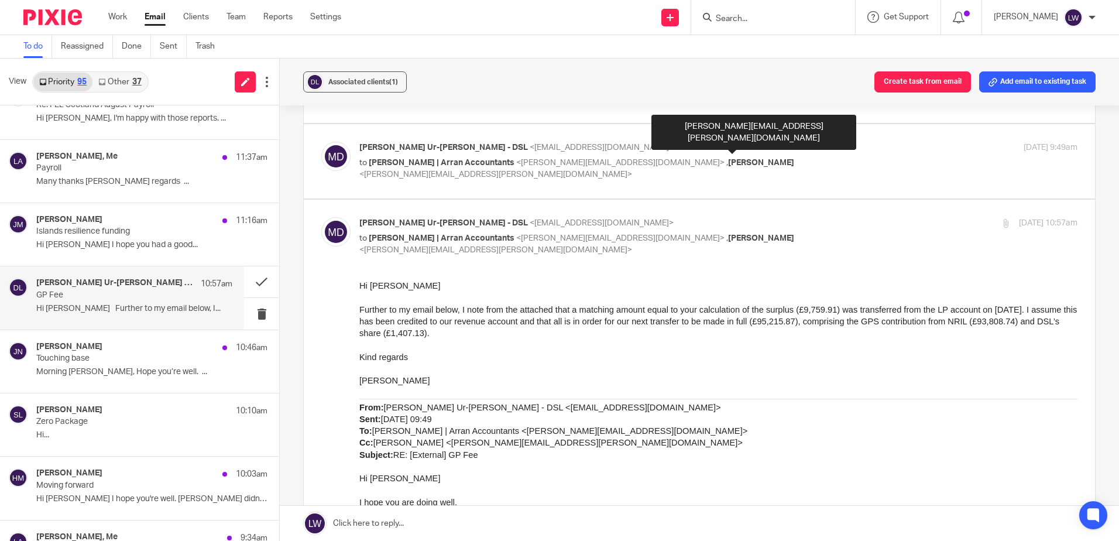
scroll to position [1229, 0]
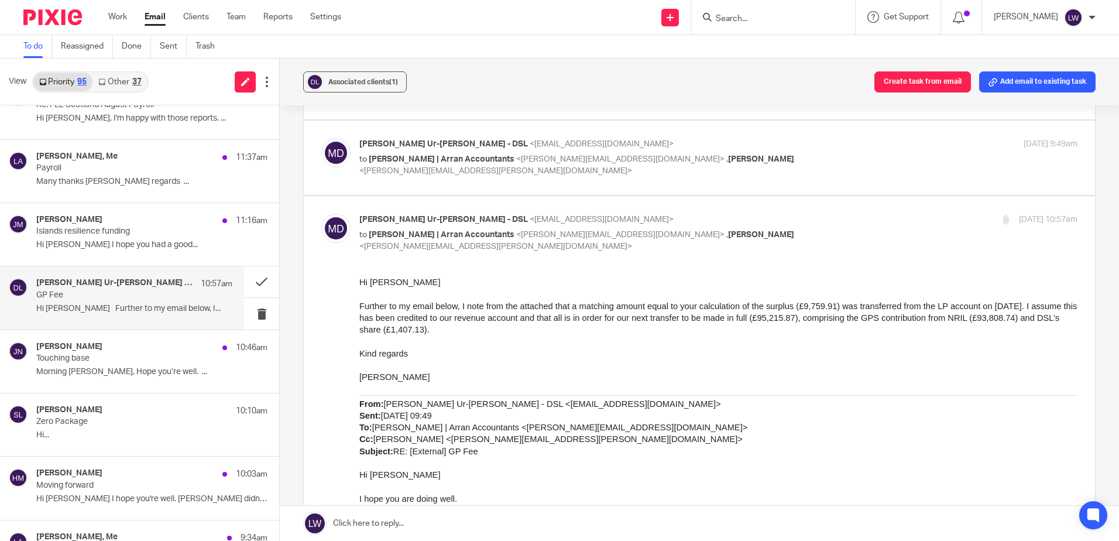
click at [152, 21] on link "Email" at bounding box center [154, 17] width 21 height 12
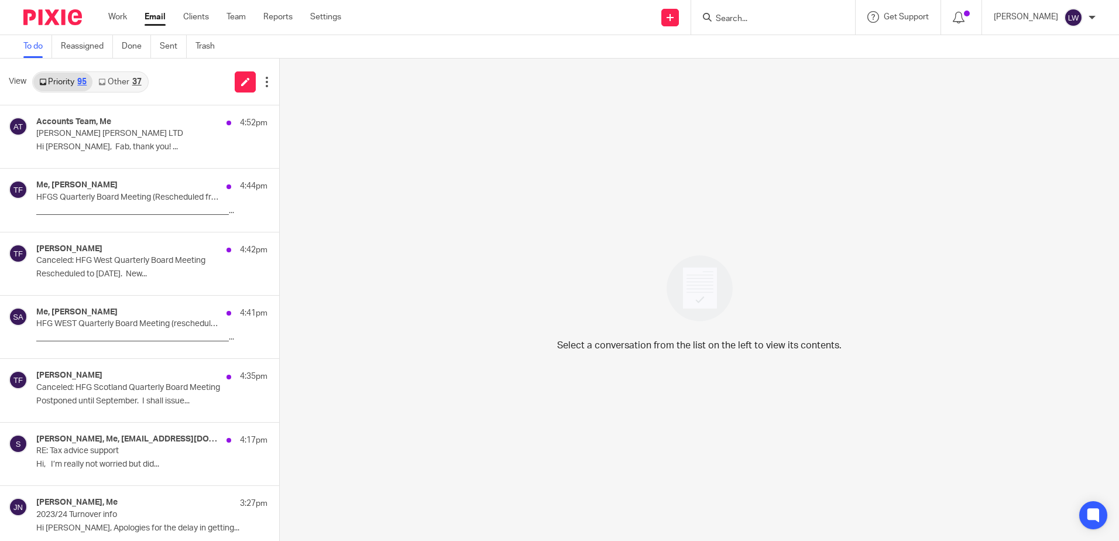
click at [152, 12] on link "Email" at bounding box center [154, 17] width 21 height 12
click at [149, 127] on div "Accounts Team, Me 4:52pm" at bounding box center [134, 123] width 196 height 12
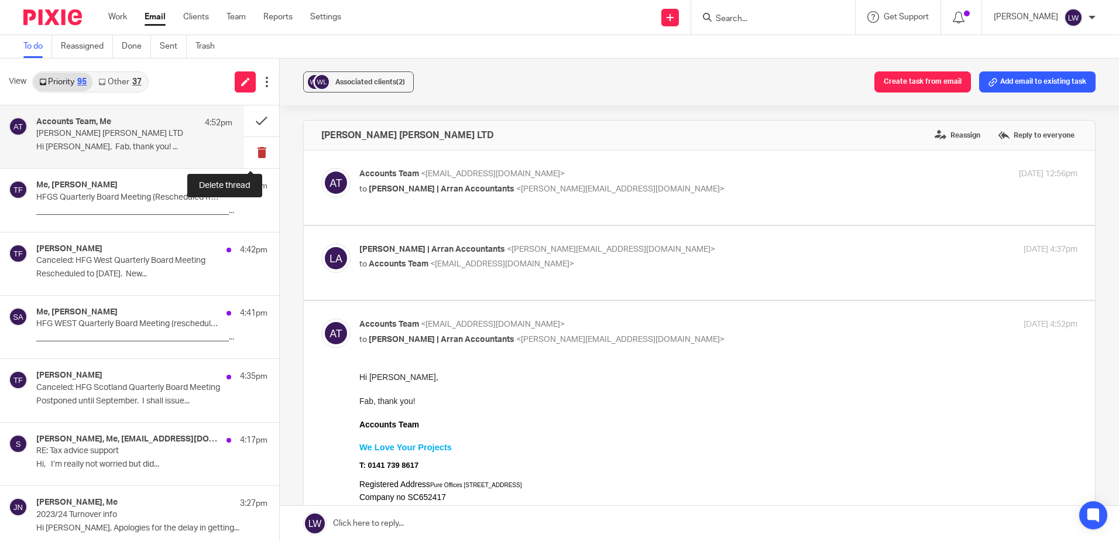
click at [251, 149] on button at bounding box center [261, 152] width 35 height 31
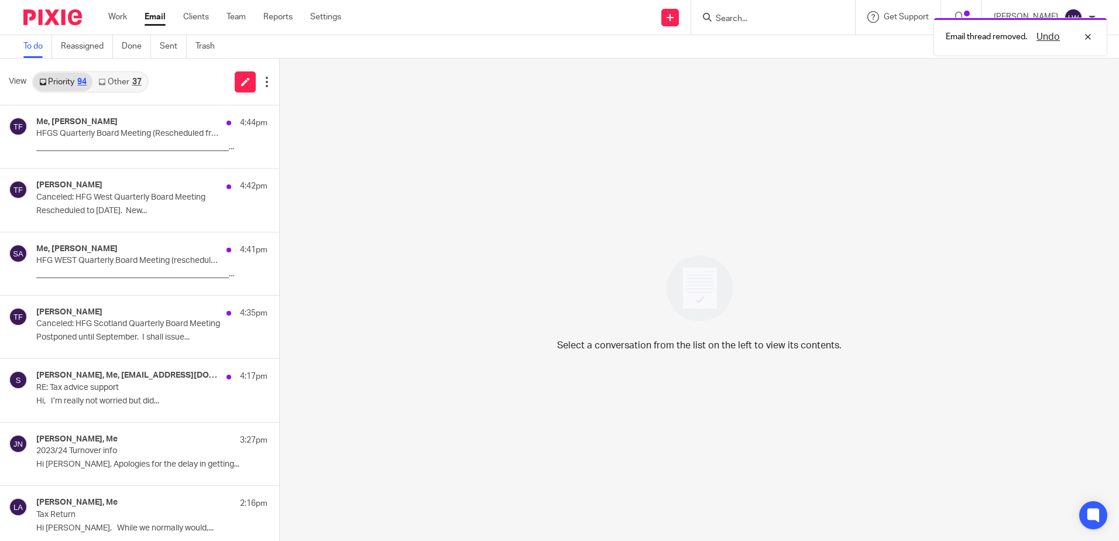
click at [98, 135] on p "HFGS Quarterly Board Meeting (Rescheduled from 26/08)" at bounding box center [128, 134] width 185 height 10
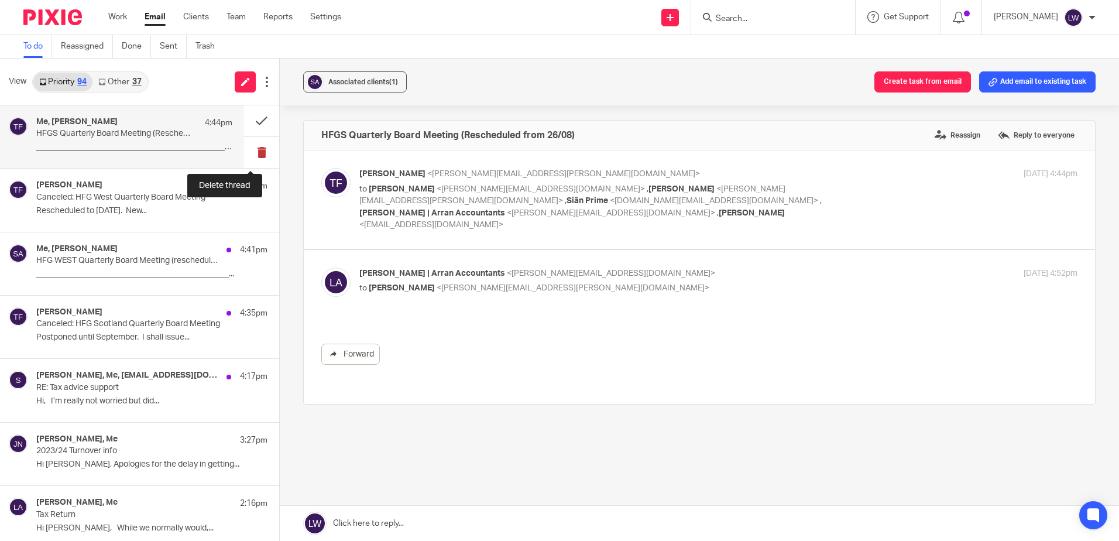
click at [256, 152] on button at bounding box center [261, 152] width 35 height 31
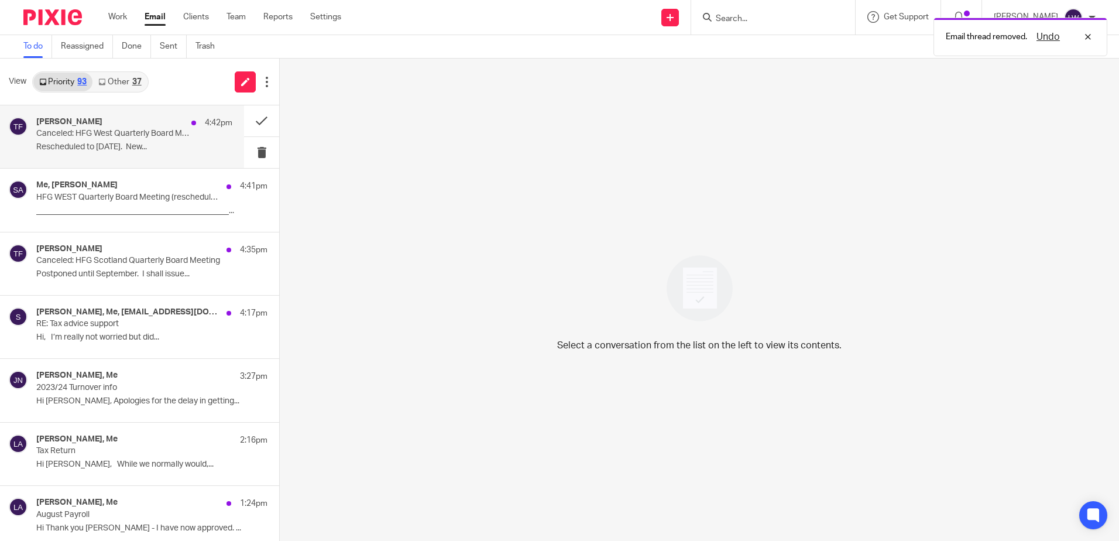
click at [122, 136] on p "Canceled: HFG West Quarterly Board Meeting" at bounding box center [114, 134] width 157 height 10
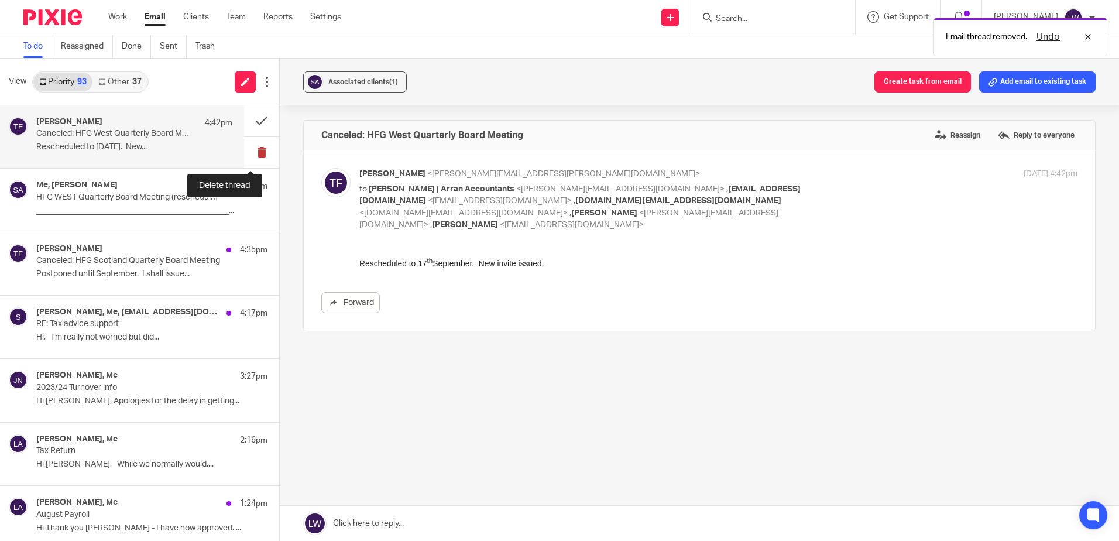
click at [249, 152] on button at bounding box center [261, 152] width 35 height 31
click at [101, 180] on div "Me, Susan Aktemel 4:41pm HFG WEST Quarterly Board Meeting (rescheduled from 26/…" at bounding box center [134, 199] width 196 height 39
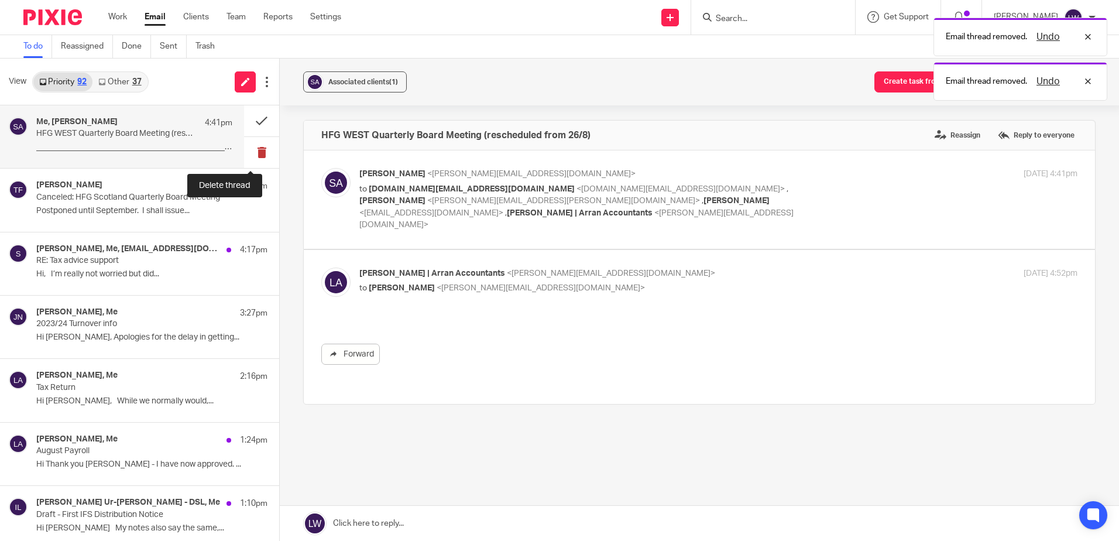
click at [248, 150] on button at bounding box center [261, 152] width 35 height 31
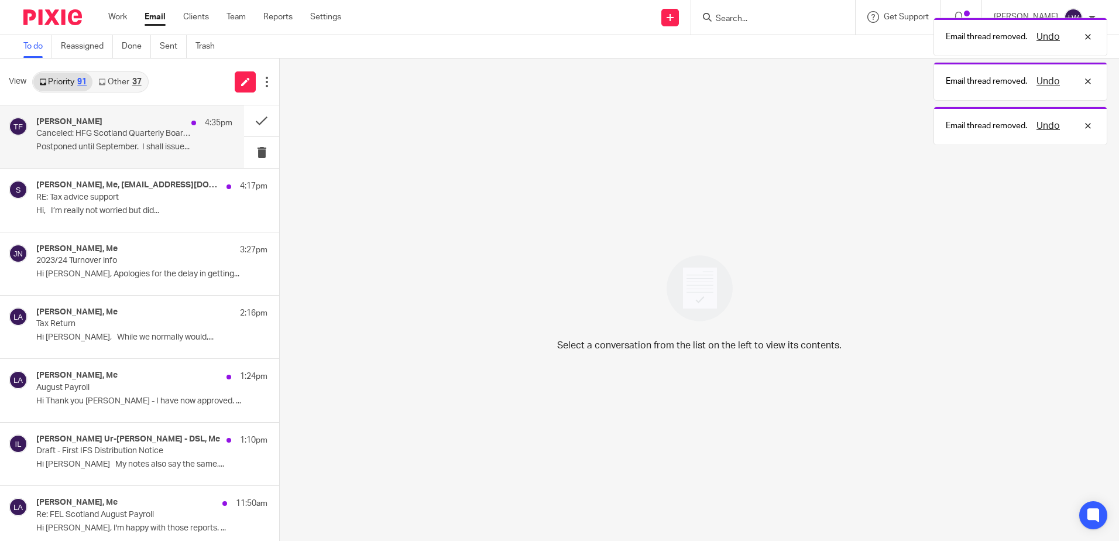
click at [113, 130] on p "Canceled: HFG Scotland Quarterly Board Meeting" at bounding box center [114, 134] width 157 height 10
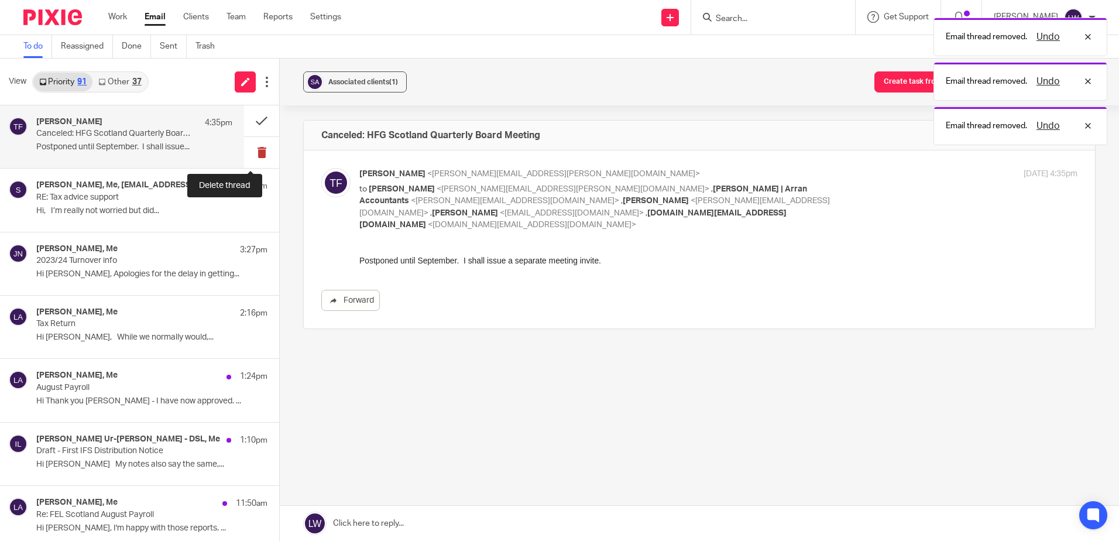
click at [249, 153] on button at bounding box center [261, 152] width 35 height 31
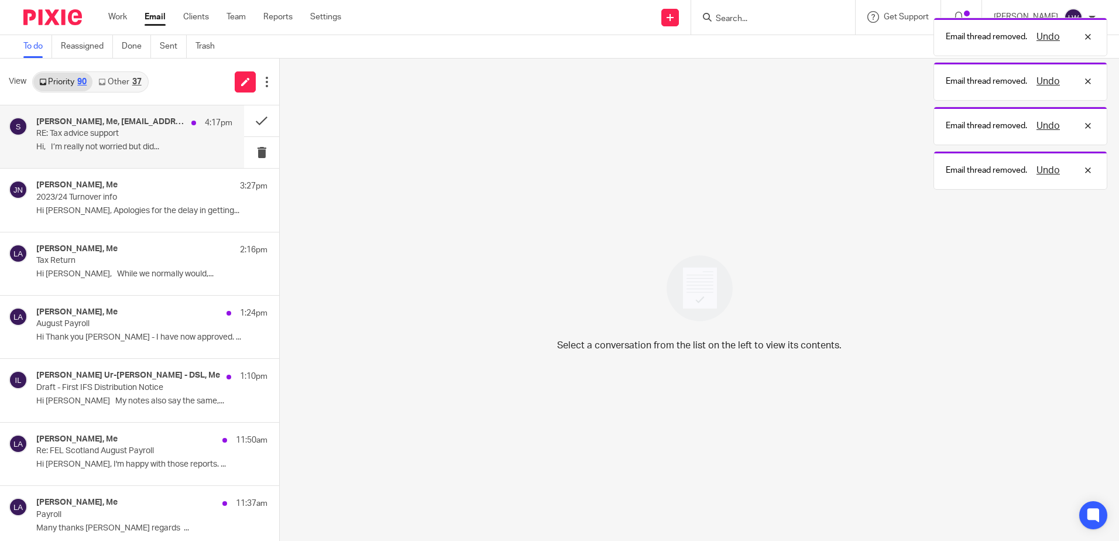
click at [105, 142] on p "Hi, I’m really not worried but did..." at bounding box center [134, 147] width 196 height 10
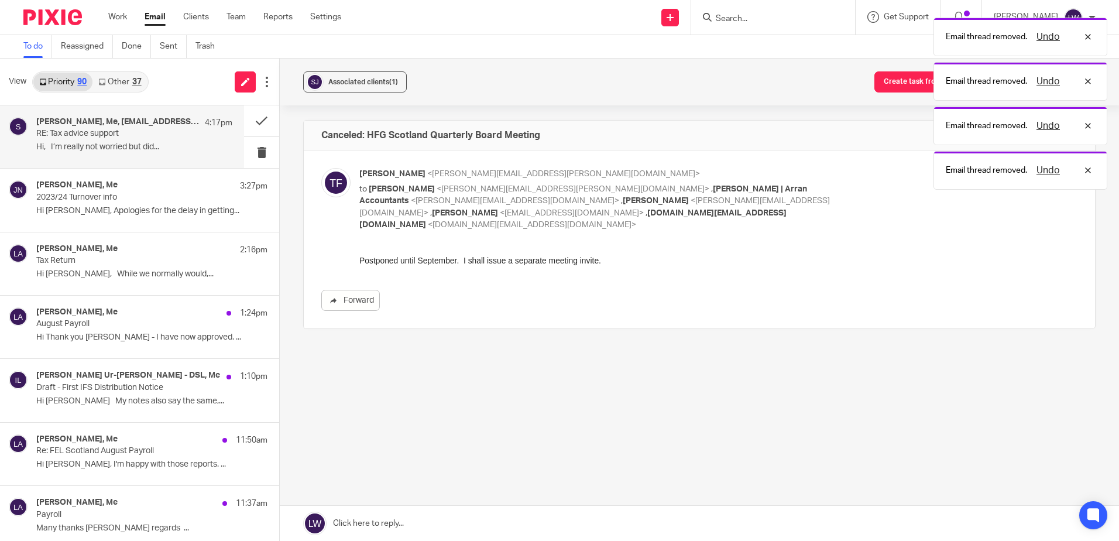
click at [117, 80] on link "Other 37" at bounding box center [119, 82] width 54 height 19
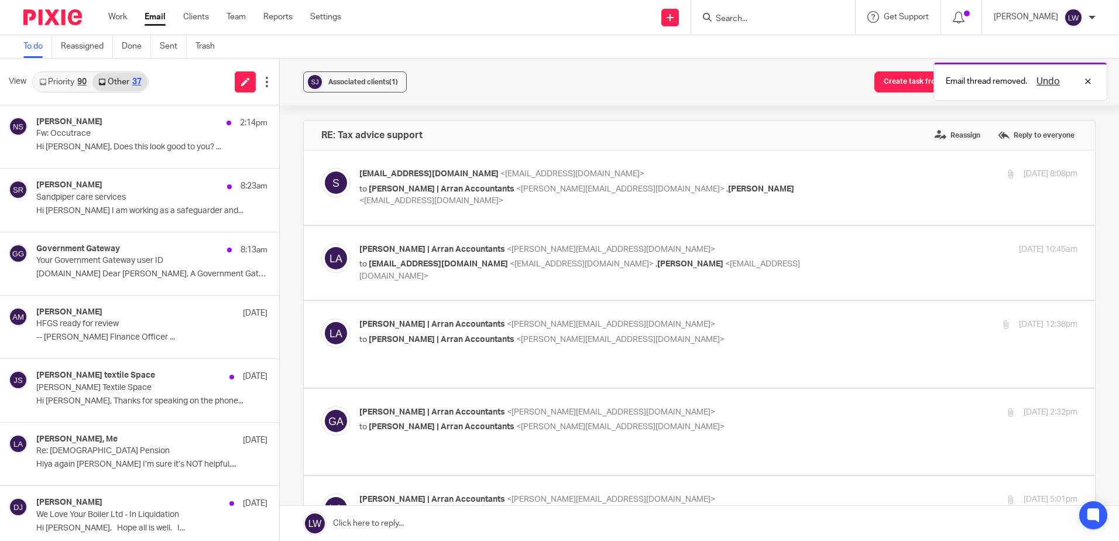
click at [73, 82] on link "Priority 90" at bounding box center [62, 82] width 59 height 19
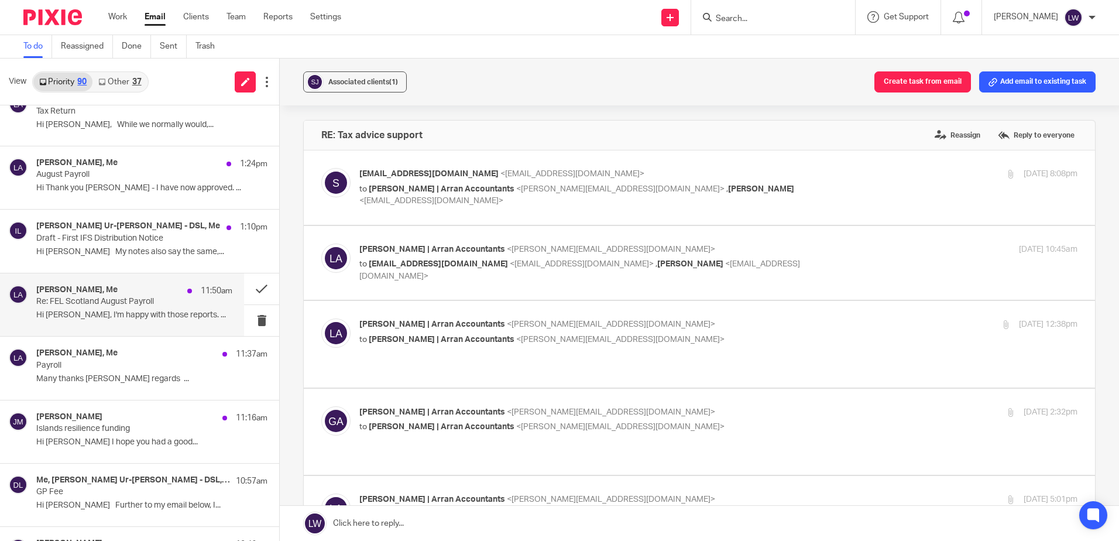
scroll to position [176, 0]
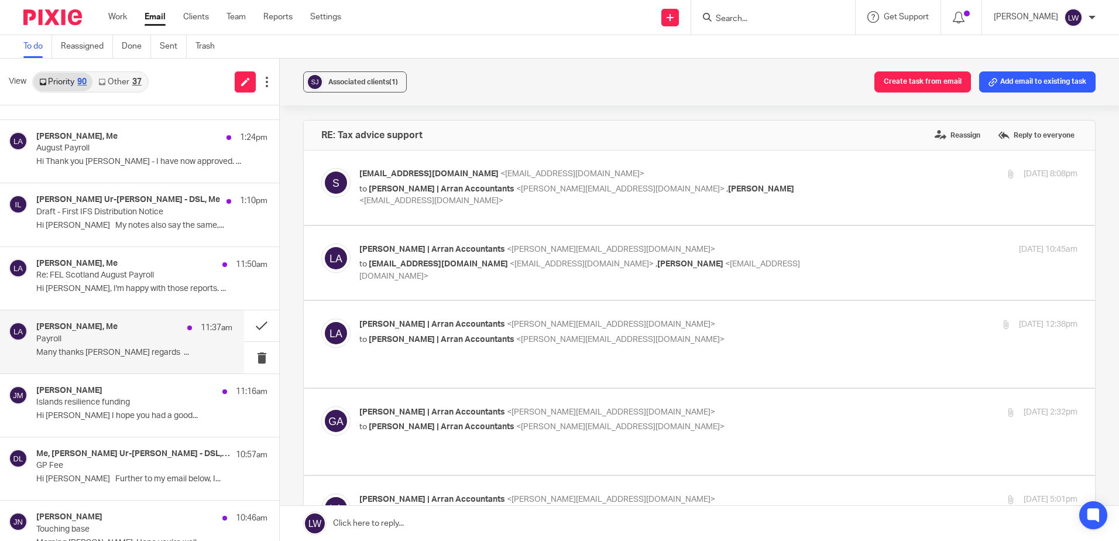
click at [105, 340] on p "Payroll" at bounding box center [114, 339] width 157 height 10
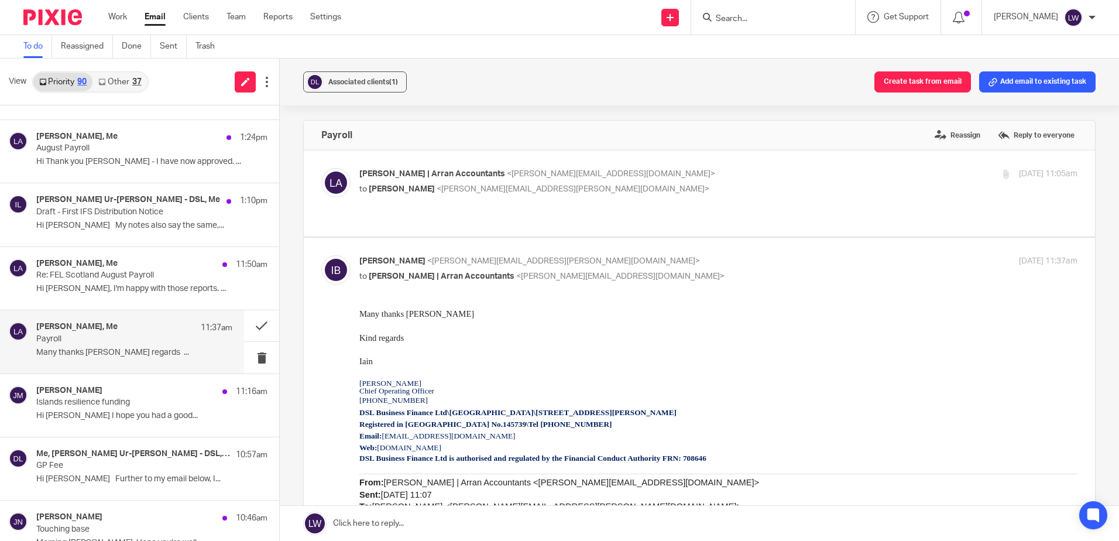
scroll to position [0, 0]
click at [436, 185] on span "<[PERSON_NAME][EMAIL_ADDRESS][PERSON_NAME][DOMAIN_NAME]>" at bounding box center [572, 189] width 273 height 8
checkbox input "true"
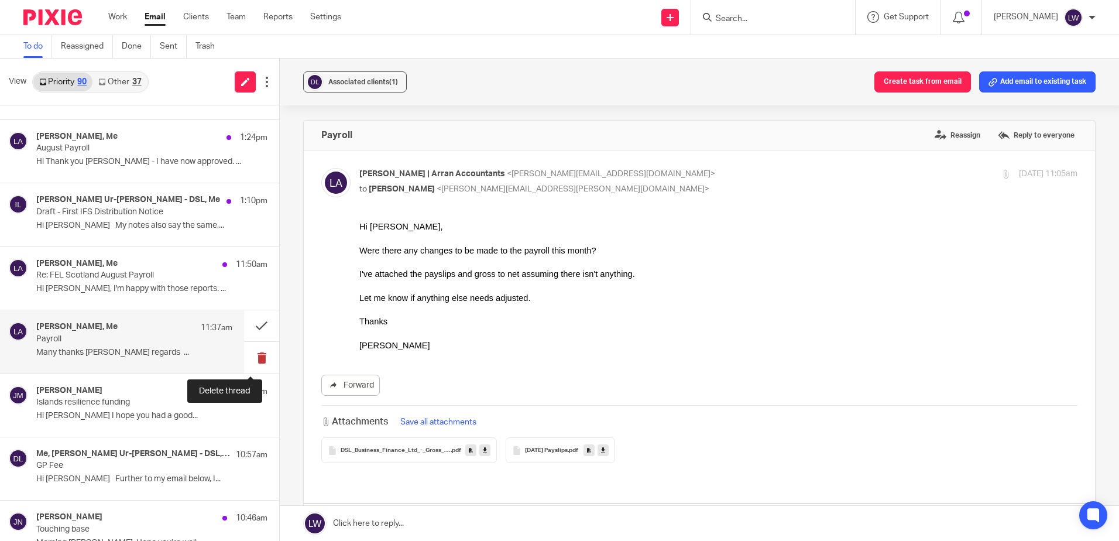
click at [252, 357] on button at bounding box center [261, 357] width 35 height 31
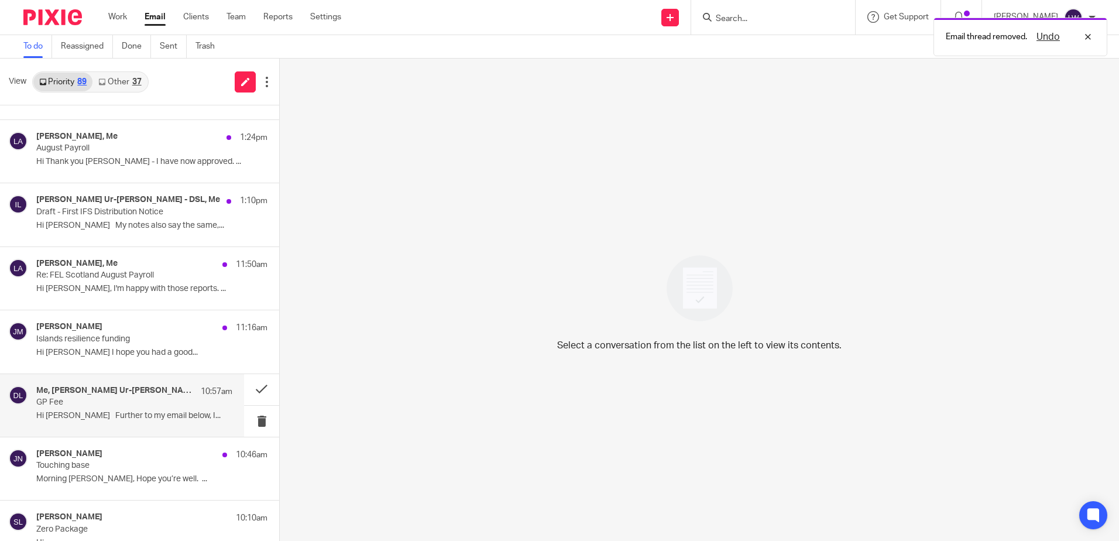
click at [88, 408] on div "Me, Mujeeb Ur-Rehman - DSL, Sandra McLean - DSL, Iain Burnside 10:57am GP Fee H…" at bounding box center [134, 405] width 196 height 39
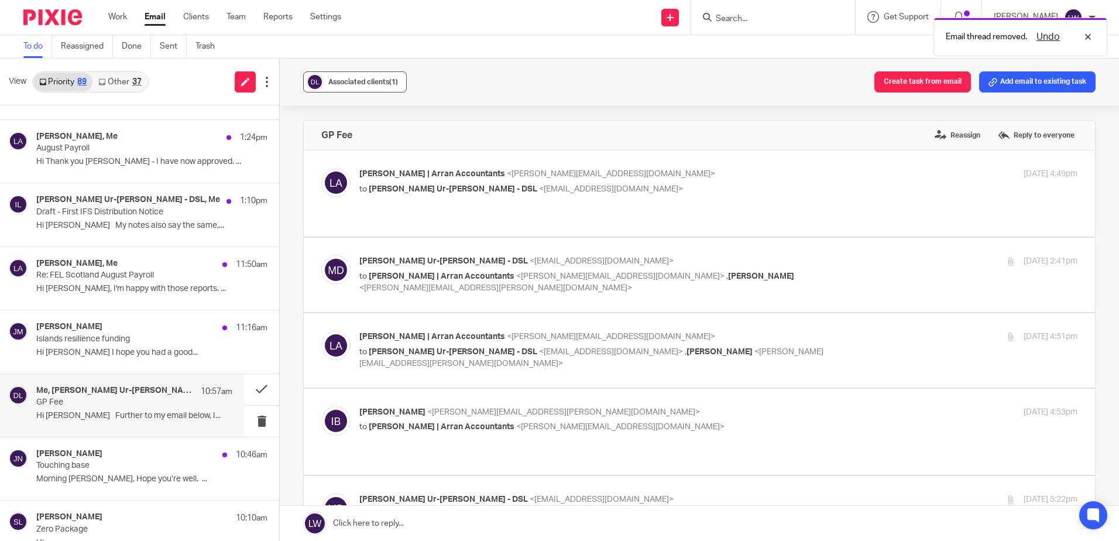
click at [355, 77] on div "Associated clients (1)" at bounding box center [363, 82] width 70 height 12
click at [249, 388] on button at bounding box center [261, 389] width 35 height 31
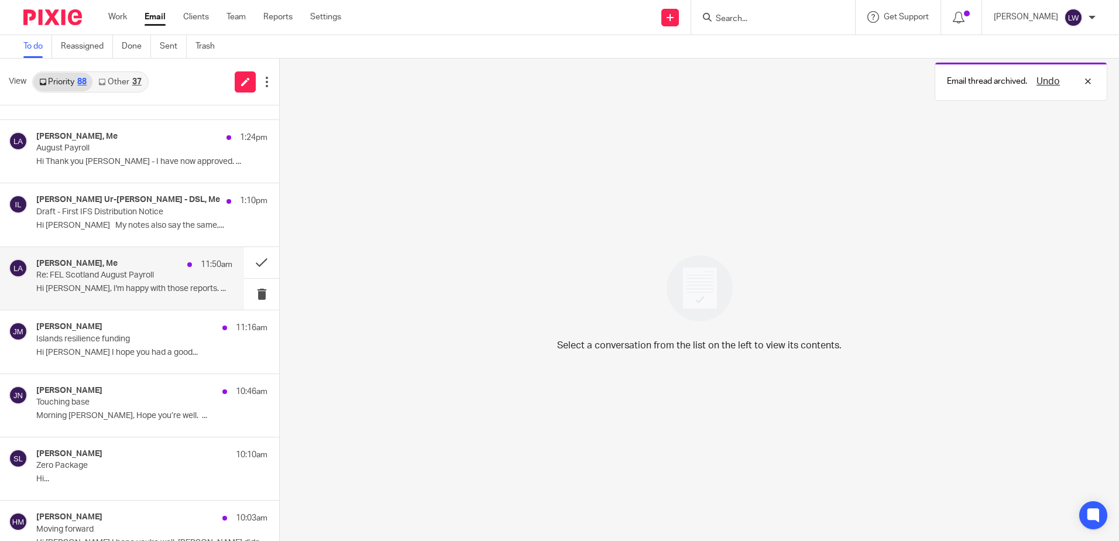
click at [99, 272] on p "Re: FEL Scotland August Payroll" at bounding box center [114, 275] width 157 height 10
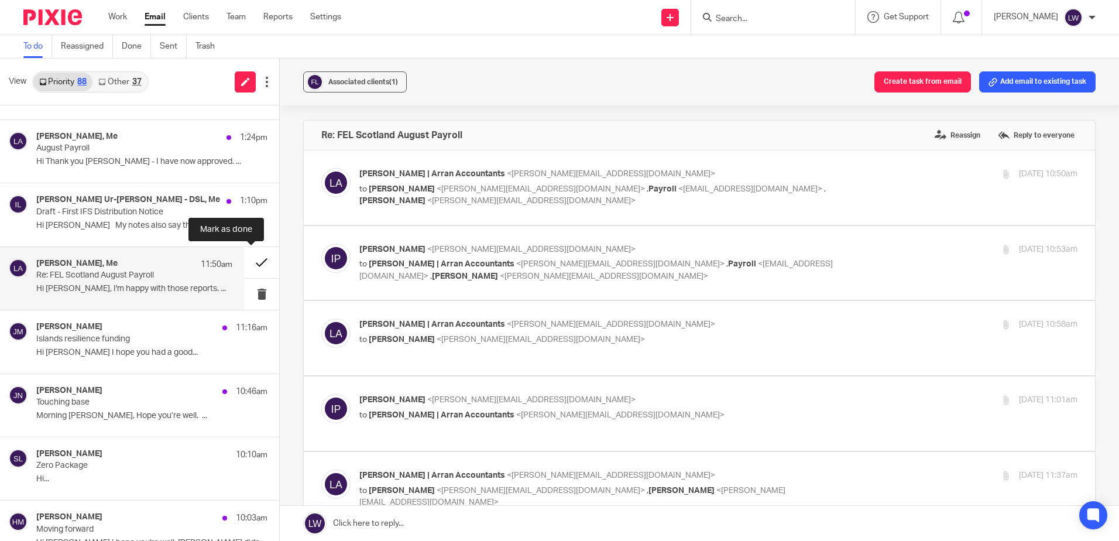
click at [250, 262] on button at bounding box center [261, 262] width 35 height 31
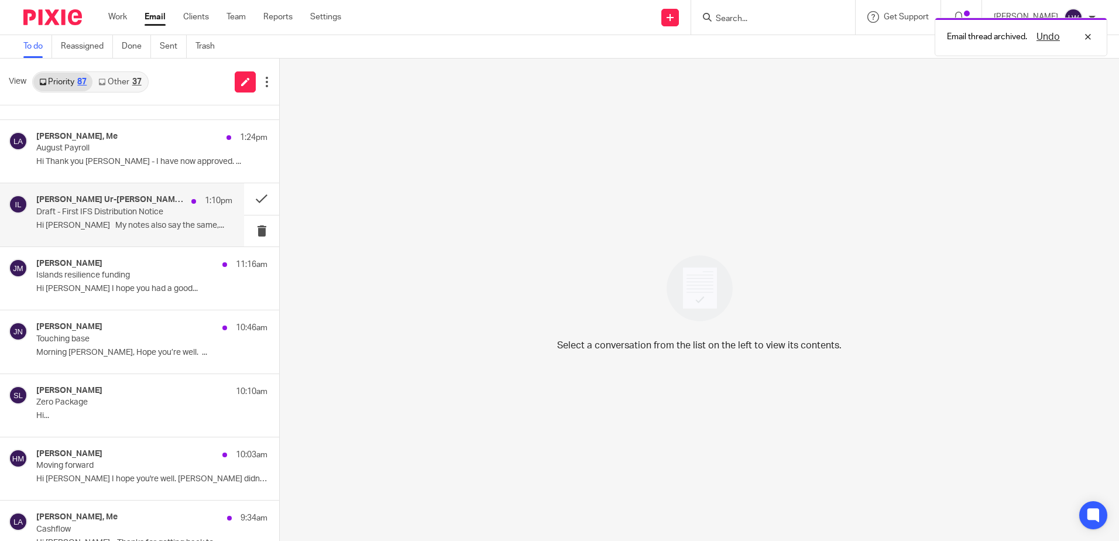
click at [73, 219] on div "Mujeeb Ur-Rehman - DSL, Me 1:10pm Draft - First IFS Distribution Notice Hi Lorn…" at bounding box center [134, 214] width 196 height 39
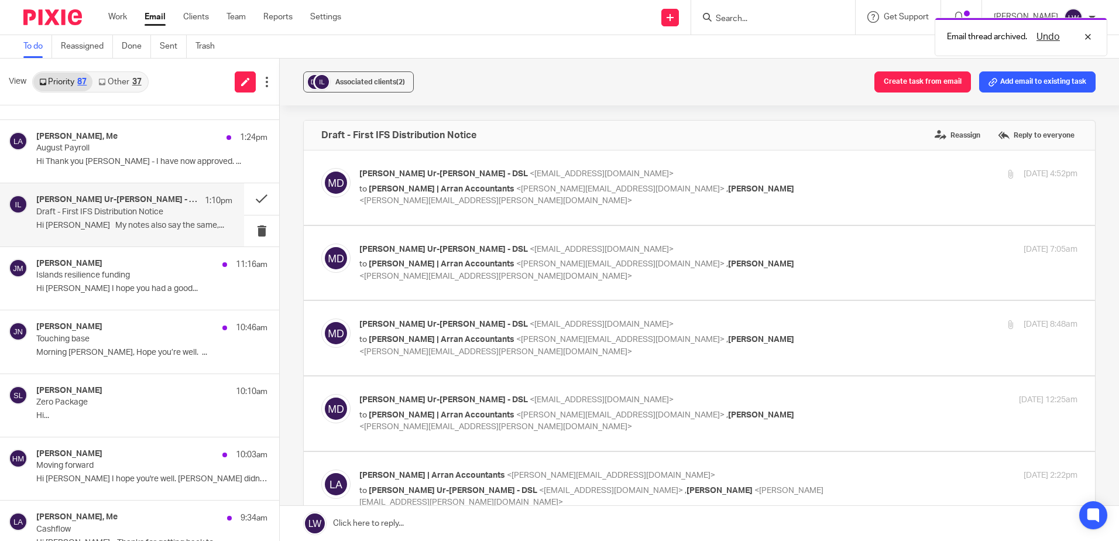
click at [73, 219] on div "Mujeeb Ur-Rehman - DSL, Me 1:10pm Draft - First IFS Distribution Notice Hi Lorn…" at bounding box center [134, 214] width 196 height 39
click at [357, 83] on span "Associated clients (2)" at bounding box center [370, 81] width 70 height 7
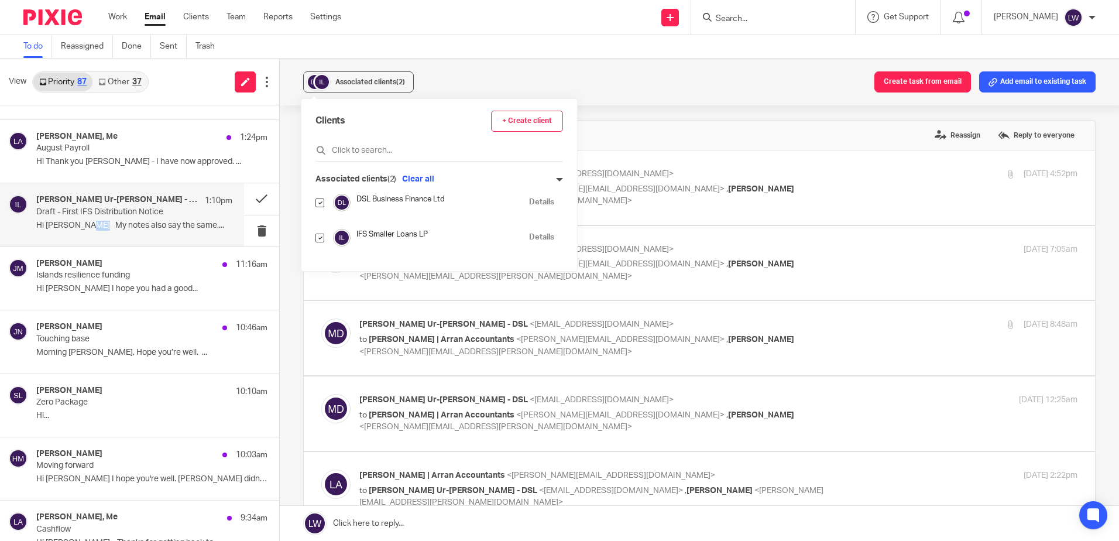
click at [320, 204] on input "checkbox" at bounding box center [319, 202] width 9 height 9
checkbox input "false"
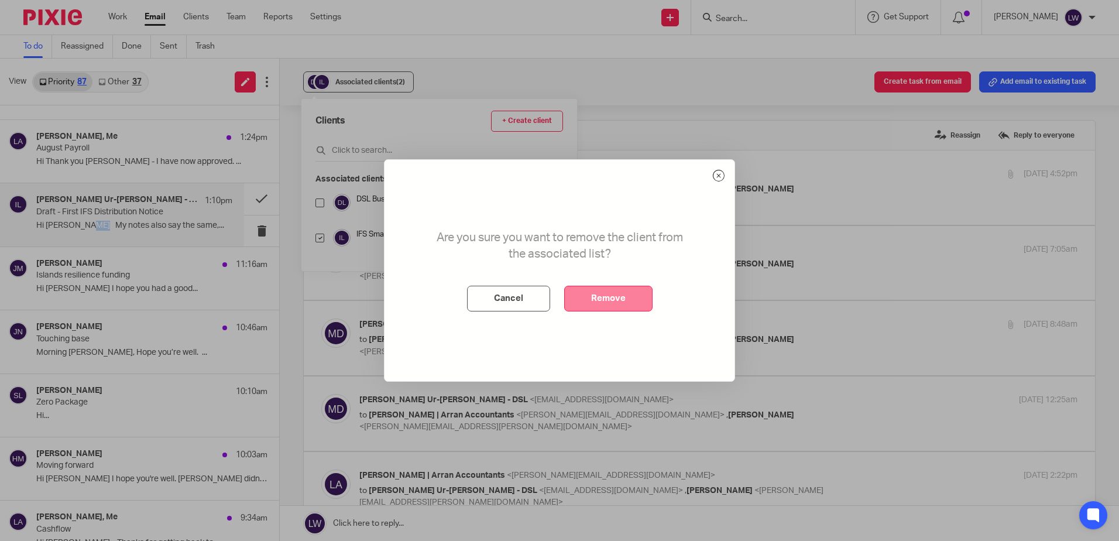
click at [572, 295] on button "Remove" at bounding box center [608, 298] width 88 height 26
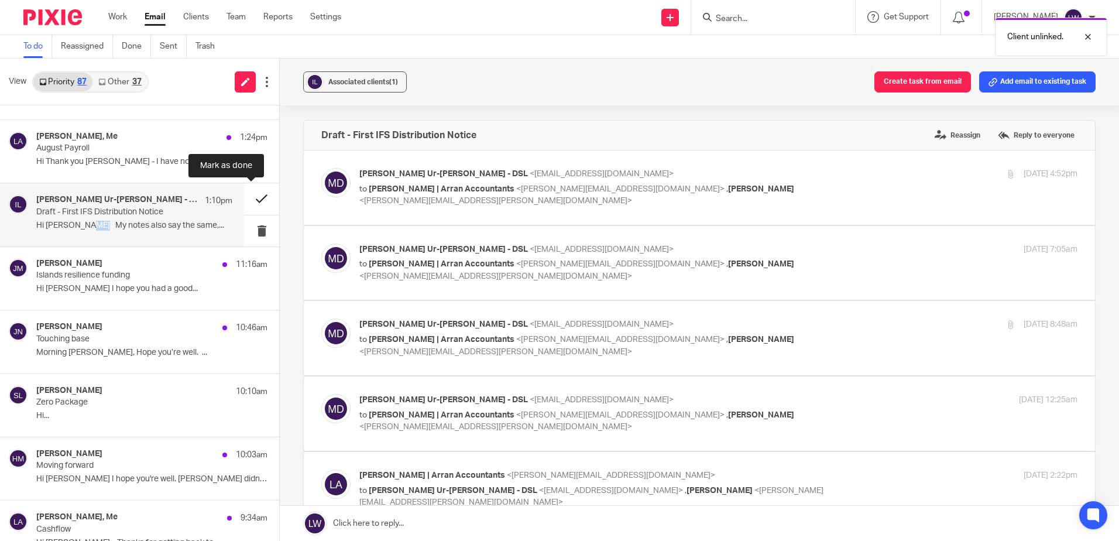
click at [246, 193] on button at bounding box center [261, 198] width 35 height 31
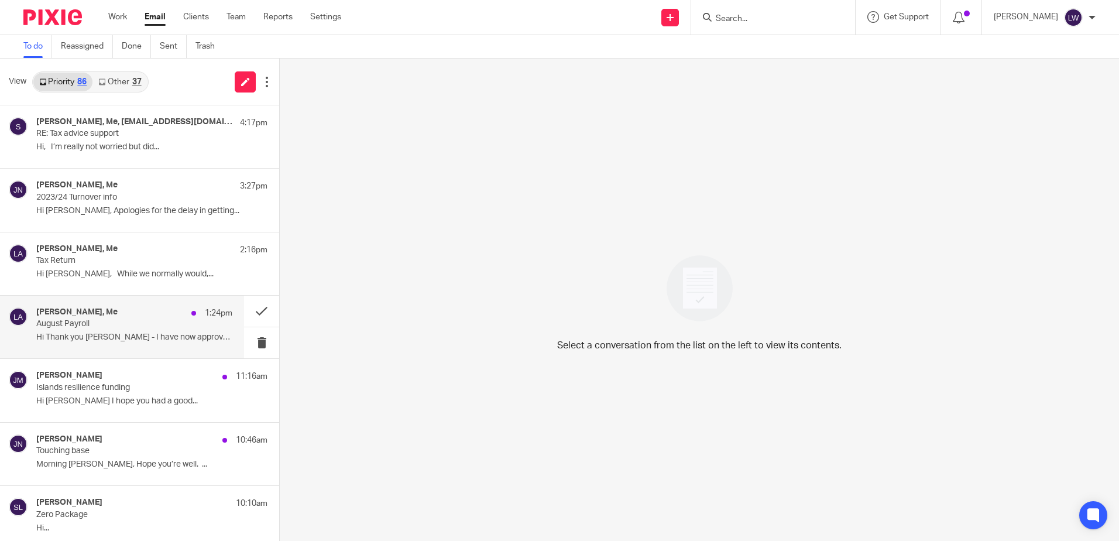
click at [91, 340] on p "Hi Thank you [PERSON_NAME] - I have now approved. ..." at bounding box center [134, 337] width 196 height 10
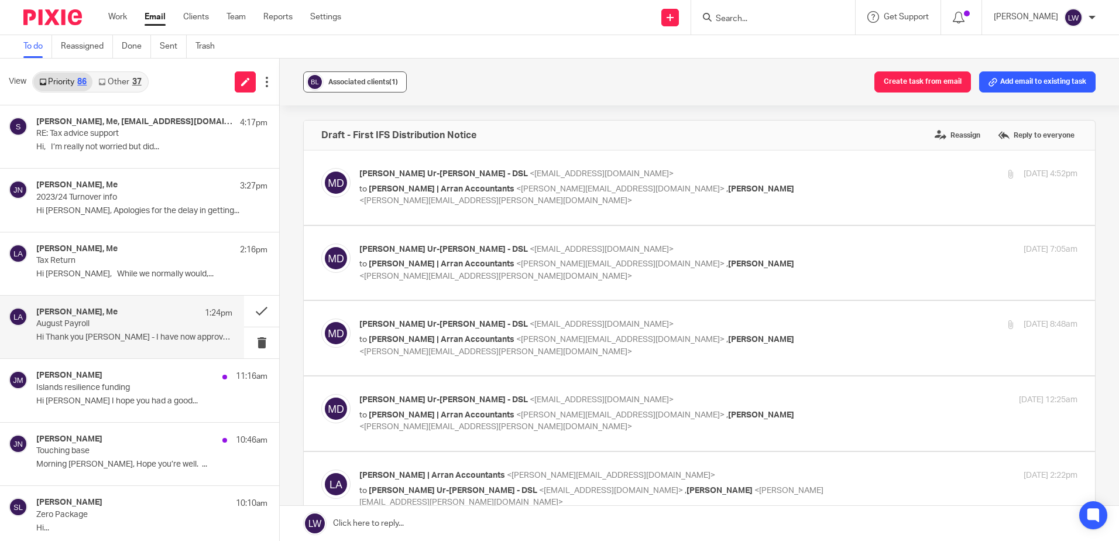
click at [378, 80] on span "Associated clients (1)" at bounding box center [363, 81] width 70 height 7
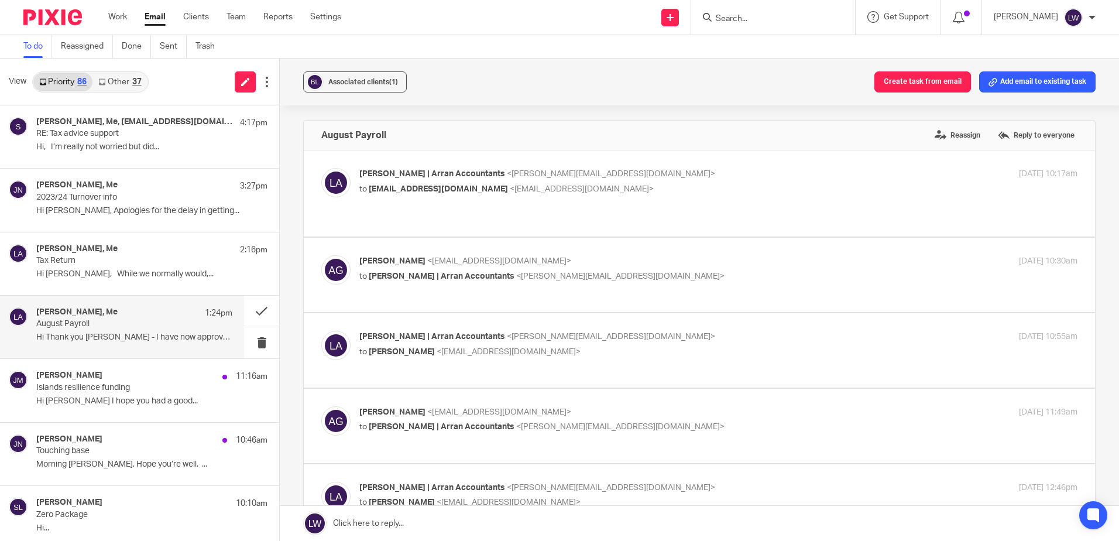
click at [445, 65] on div "Associated clients (1) Create task from email Add email to existing task" at bounding box center [699, 82] width 839 height 47
click at [252, 305] on button at bounding box center [261, 310] width 35 height 31
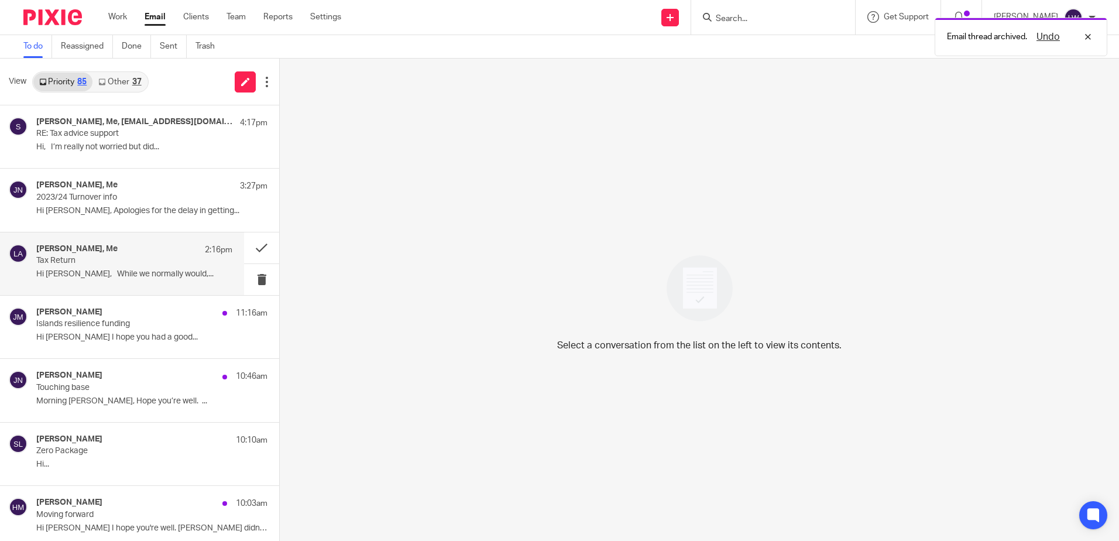
click at [126, 273] on p "Hi [PERSON_NAME], While we normally would,..." at bounding box center [134, 274] width 196 height 10
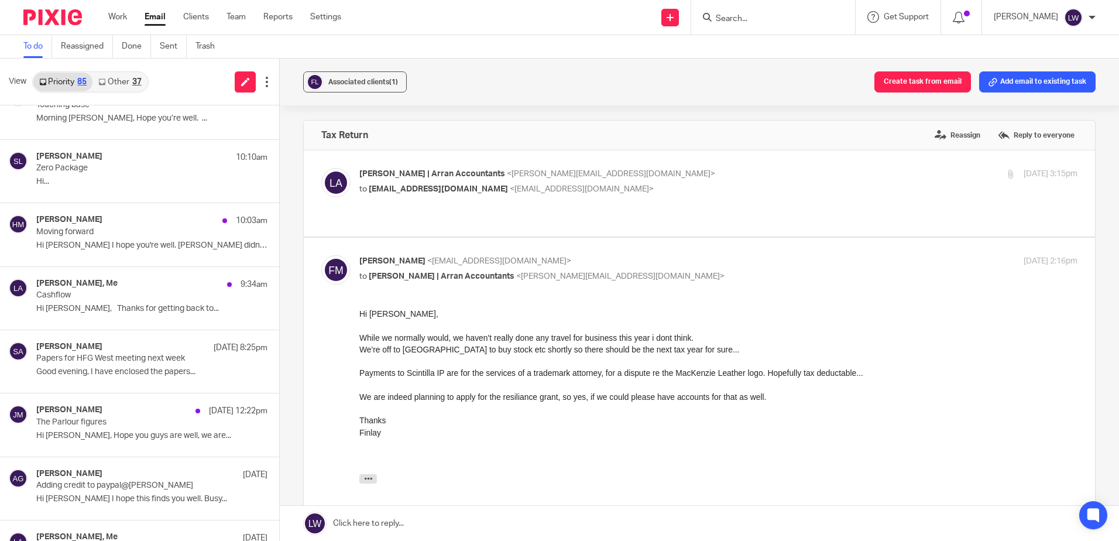
scroll to position [293, 0]
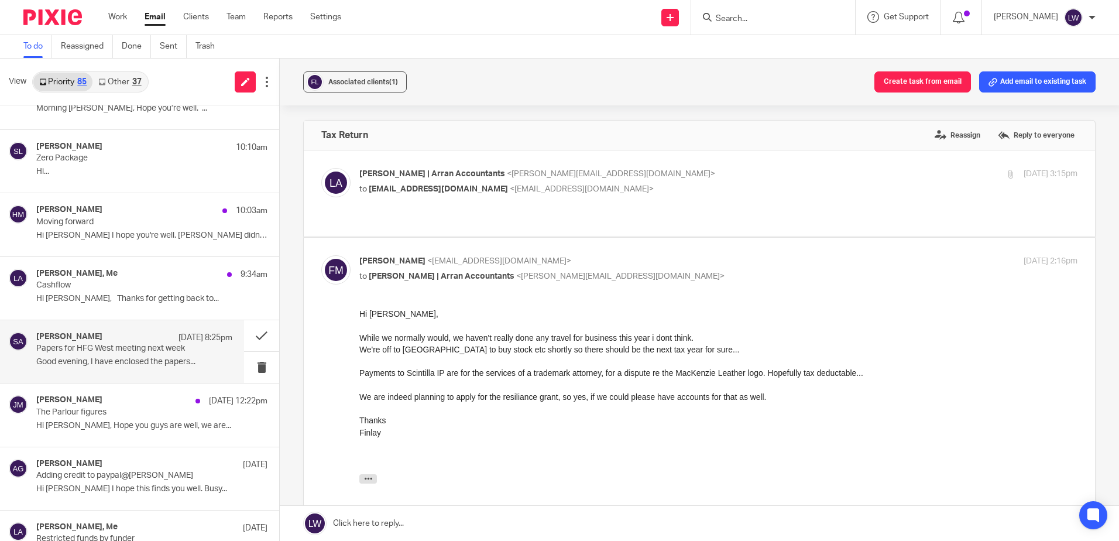
click at [98, 369] on div "Susan Aktemel 24 Aug 8:25pm Papers for HFG West meeting next week Good evening,…" at bounding box center [134, 351] width 196 height 39
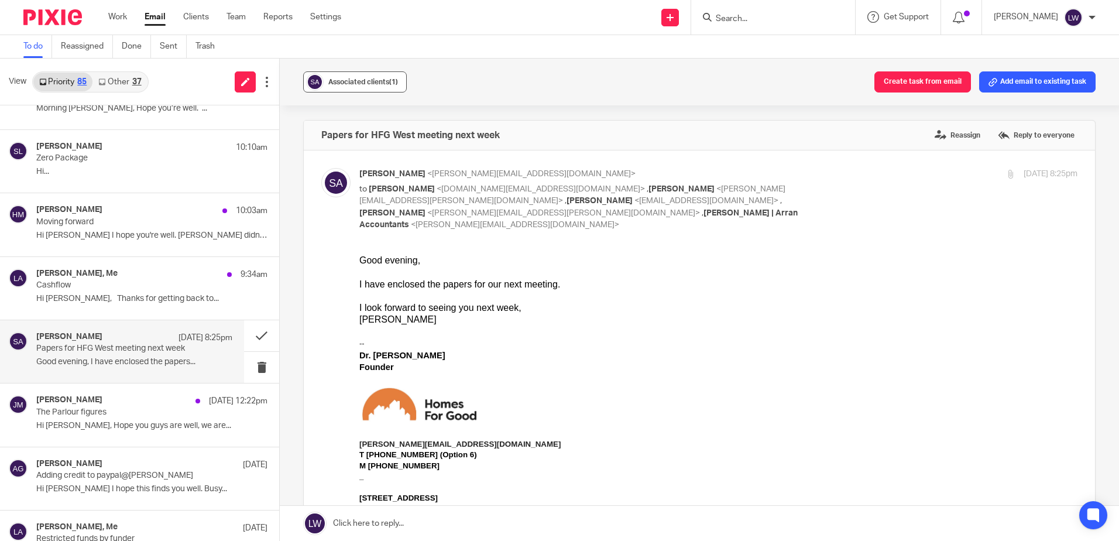
scroll to position [0, 0]
click at [351, 70] on div "Associated clients (1) Create task from email Add email to existing task" at bounding box center [699, 82] width 839 height 47
click at [354, 78] on span "Associated clients (1)" at bounding box center [363, 81] width 70 height 7
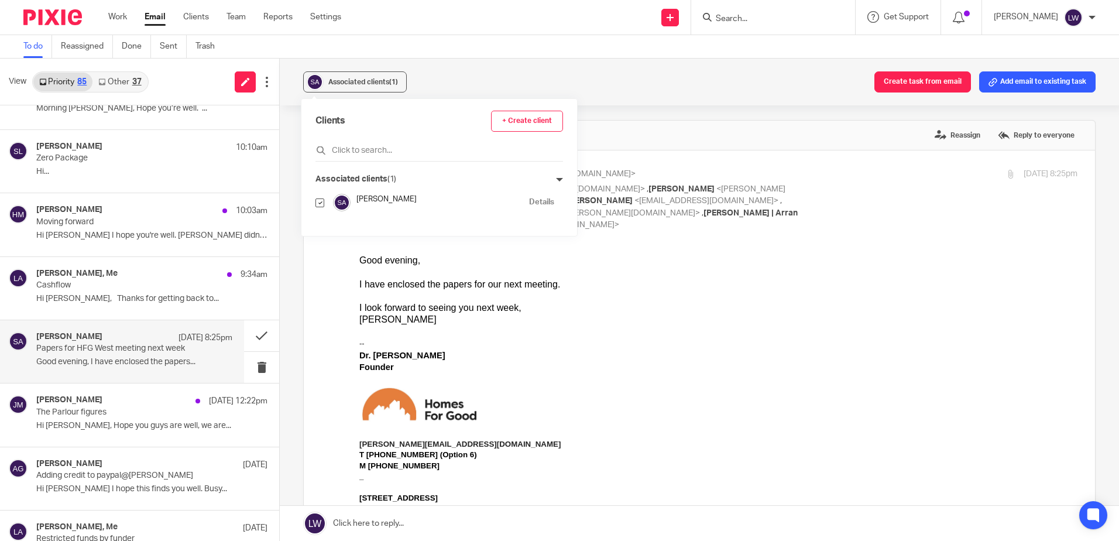
click at [321, 202] on input "checkbox" at bounding box center [319, 202] width 9 height 9
checkbox input "false"
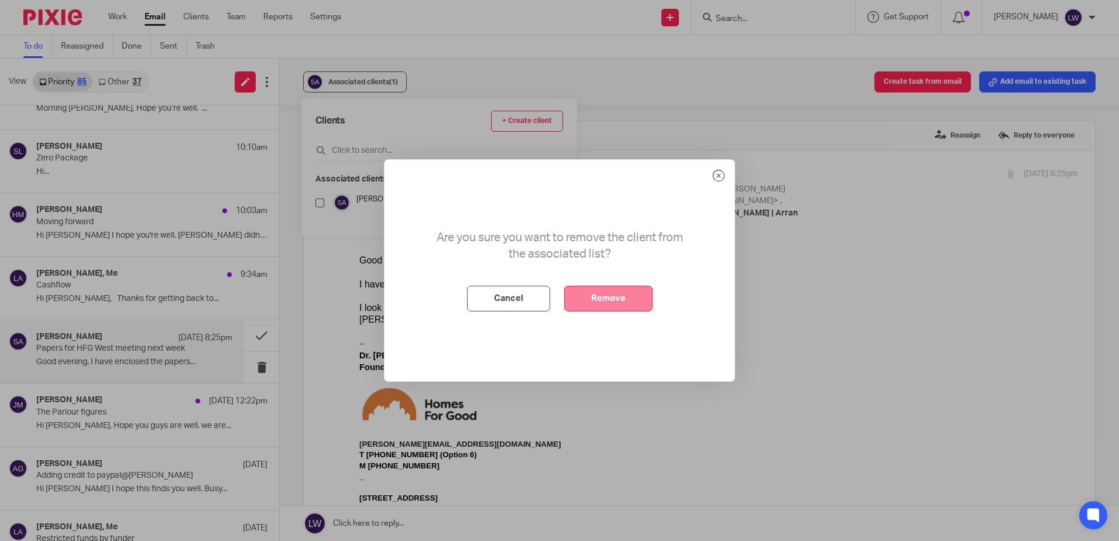
click at [602, 295] on button "Remove" at bounding box center [608, 298] width 88 height 26
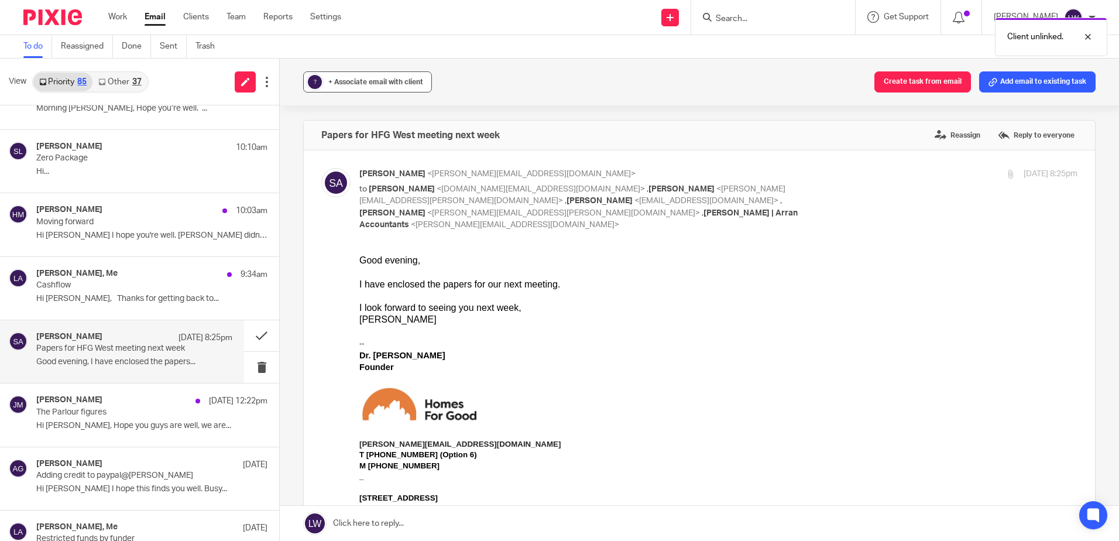
click at [363, 85] on span "+ Associate email with client" at bounding box center [375, 81] width 95 height 7
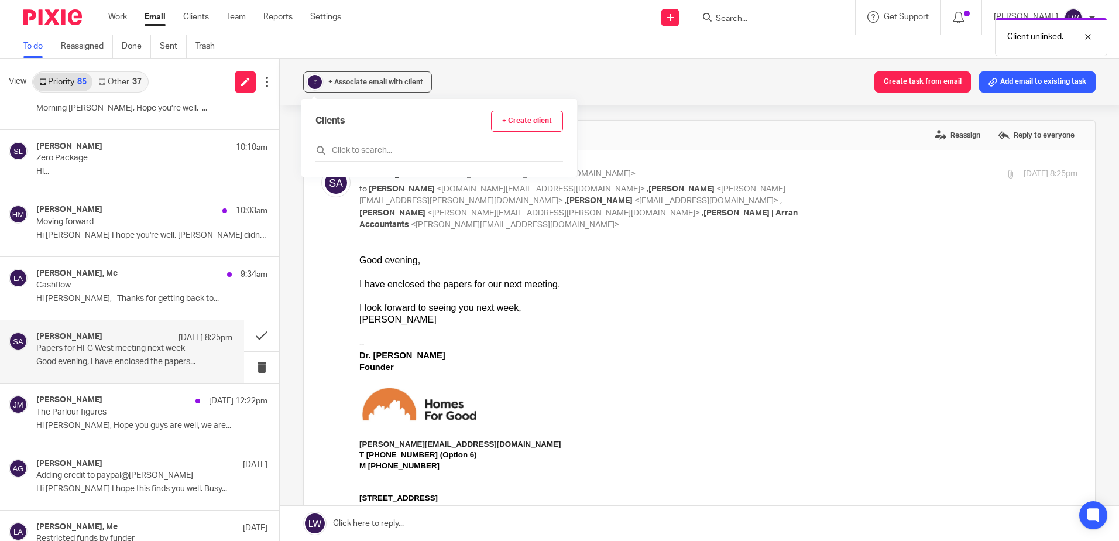
click at [354, 143] on div "Clients + Create client" at bounding box center [438, 136] width 247 height 51
click at [354, 145] on input "text" at bounding box center [438, 150] width 247 height 12
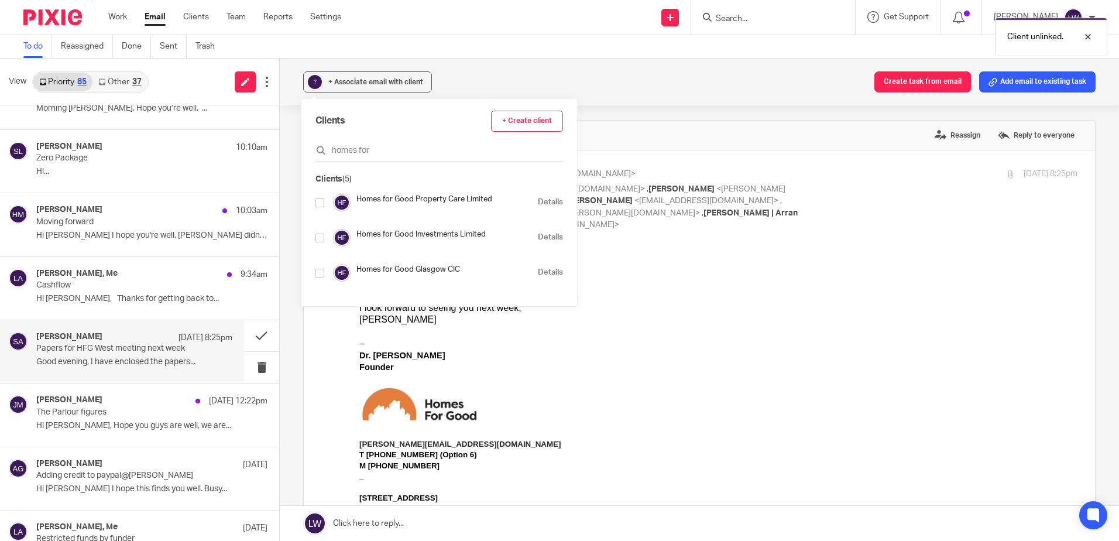
scroll to position [59, 0]
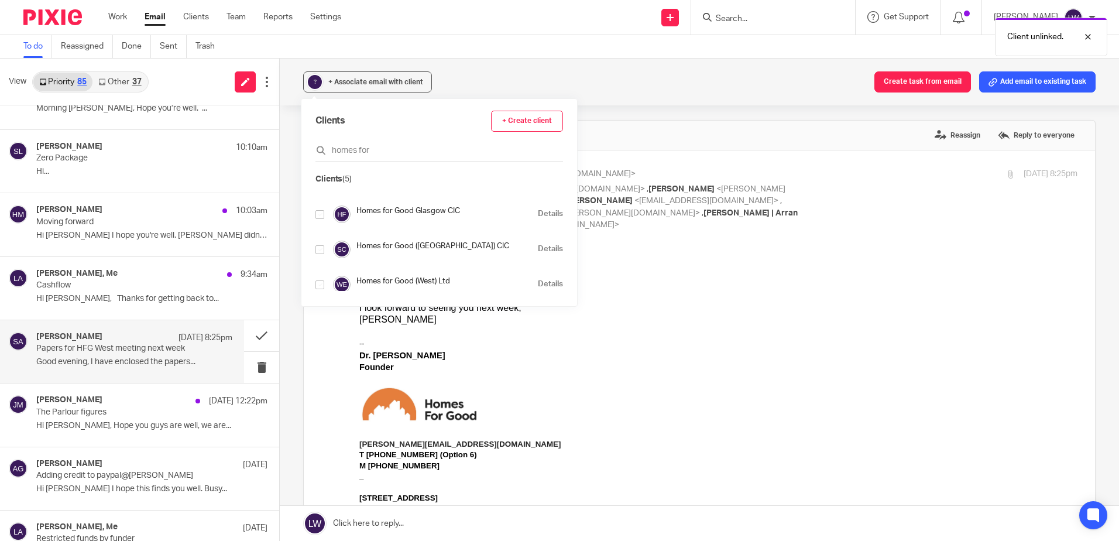
type input "homes for"
click at [319, 283] on input "checkbox" at bounding box center [319, 284] width 9 height 9
checkbox input "true"
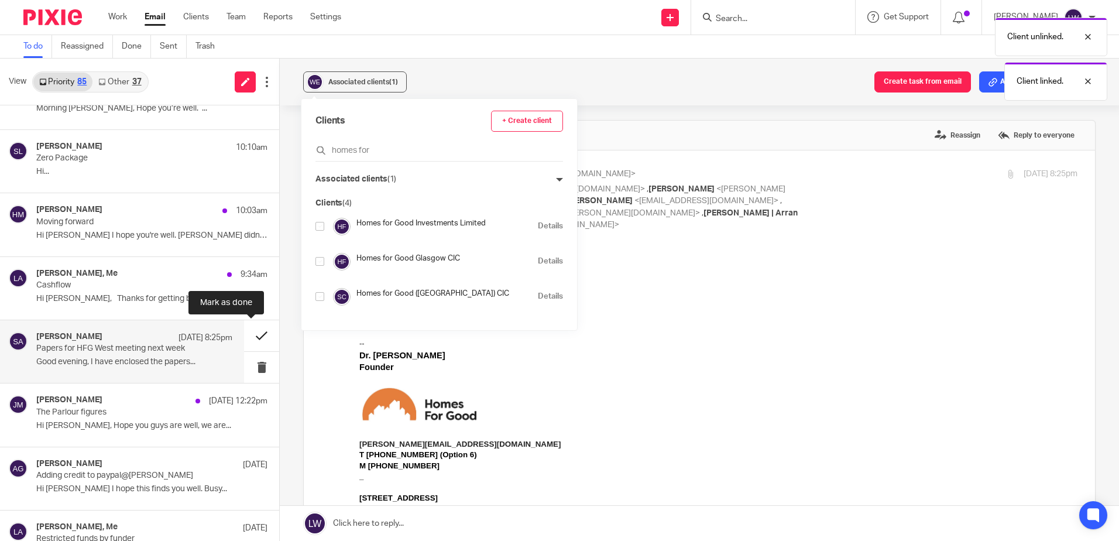
scroll to position [35, 0]
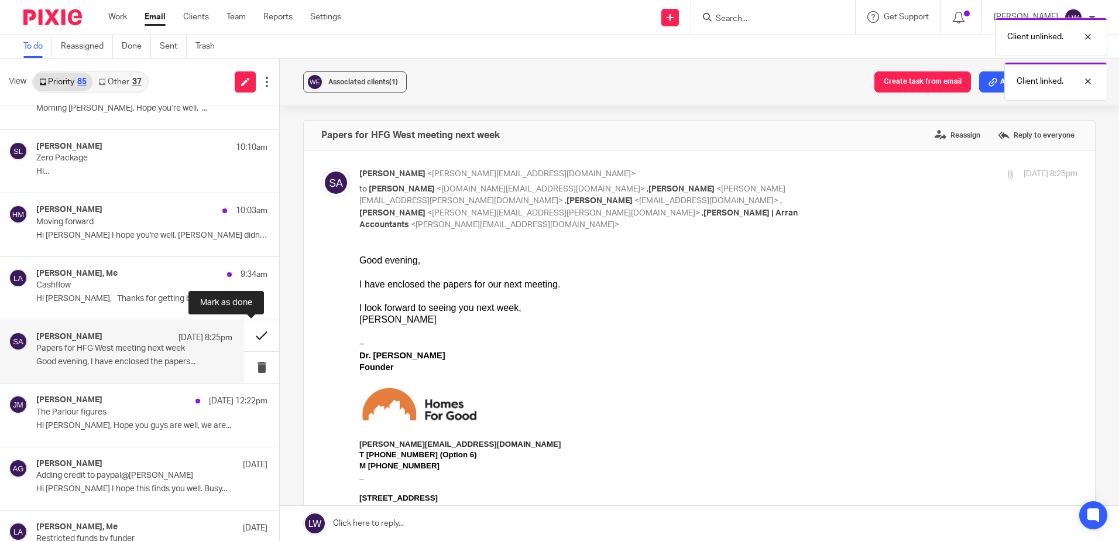
click at [253, 333] on button at bounding box center [261, 335] width 35 height 31
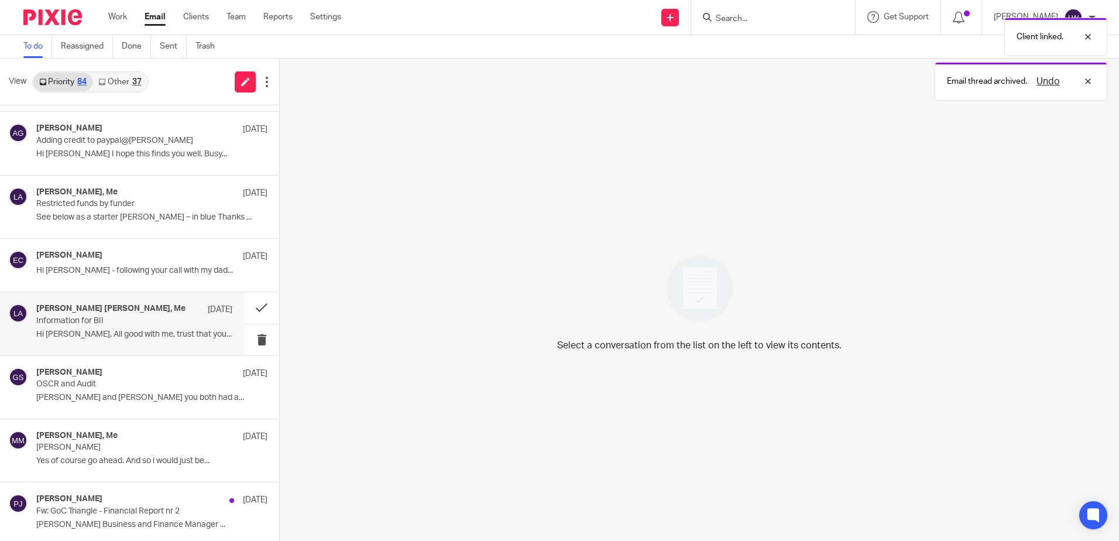
scroll to position [585, 0]
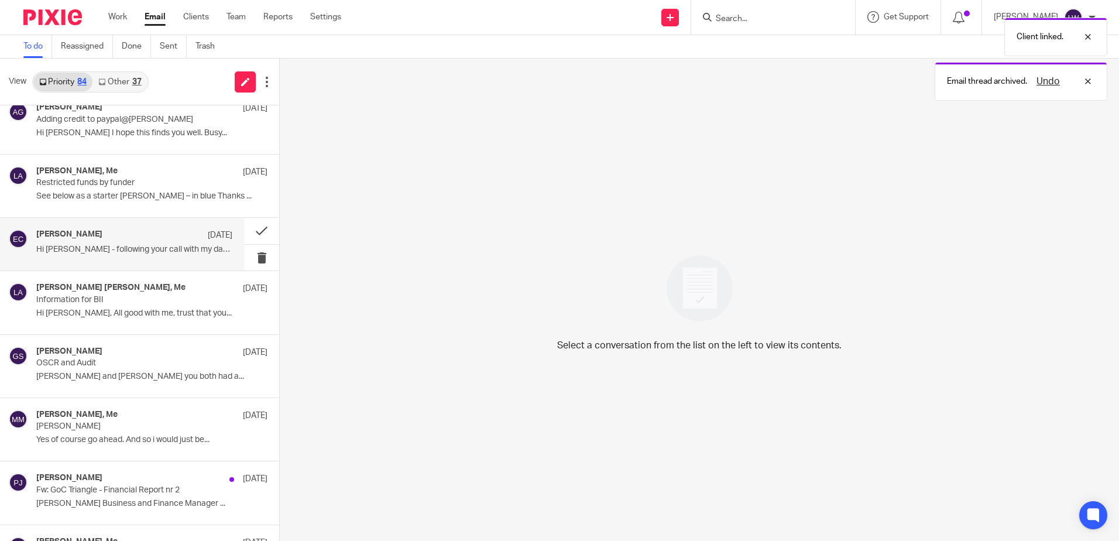
click at [121, 259] on div "Emily Costley-Wood 20 Aug Hi Lorna - following your call with my dad..." at bounding box center [134, 243] width 196 height 29
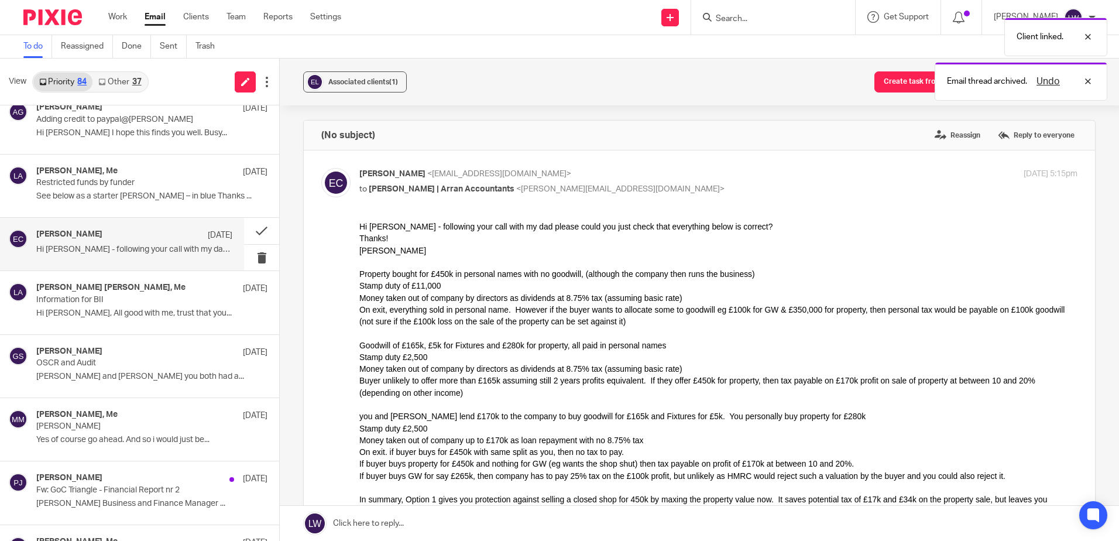
scroll to position [0, 0]
click at [381, 86] on div "Associated clients (1)" at bounding box center [363, 82] width 70 height 12
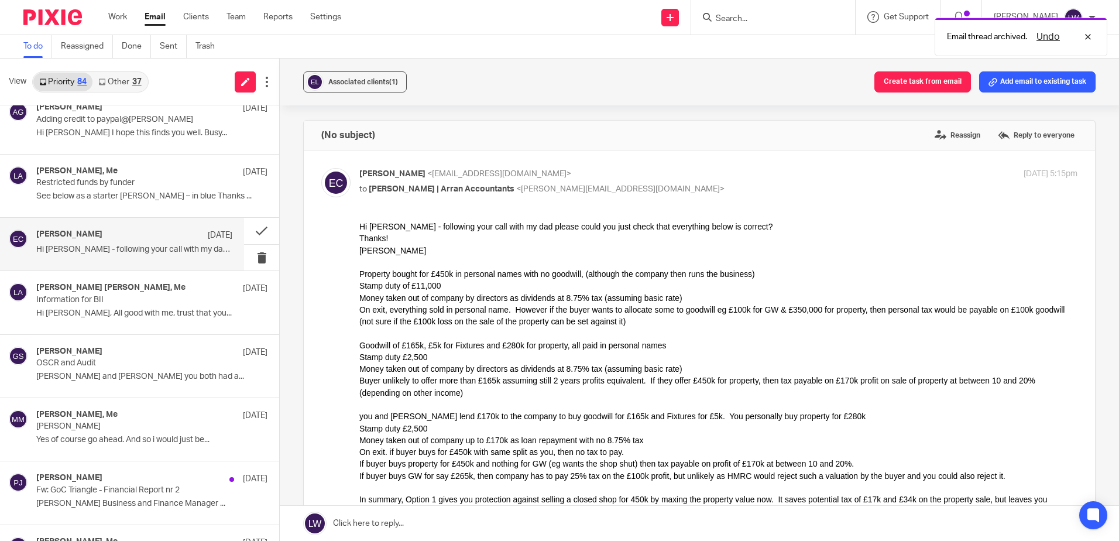
click at [444, 72] on div "Associated clients (1) Create task from email Add email to existing task" at bounding box center [699, 82] width 839 height 47
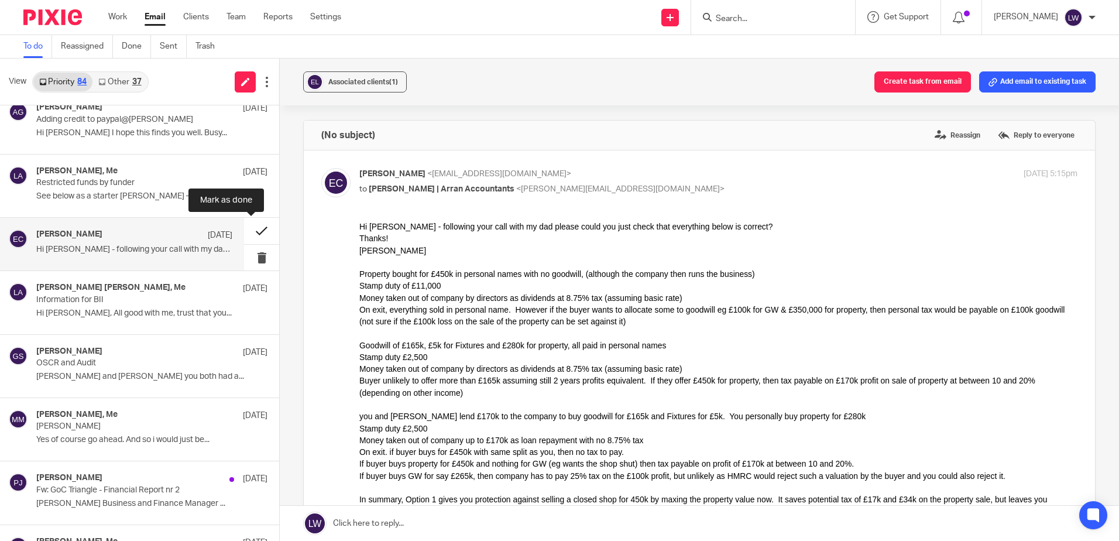
click at [249, 230] on button at bounding box center [261, 231] width 35 height 26
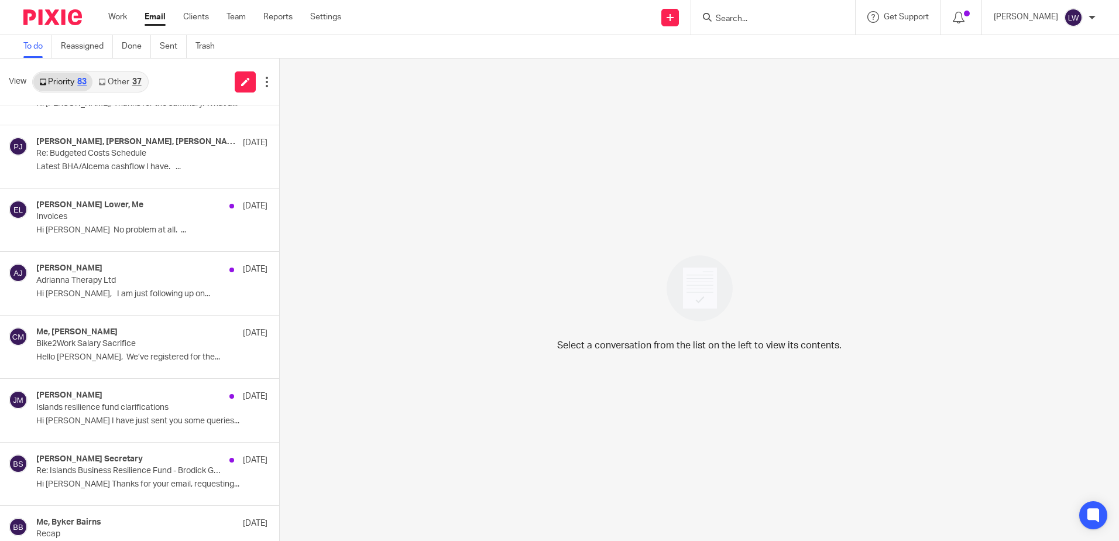
scroll to position [1053, 0]
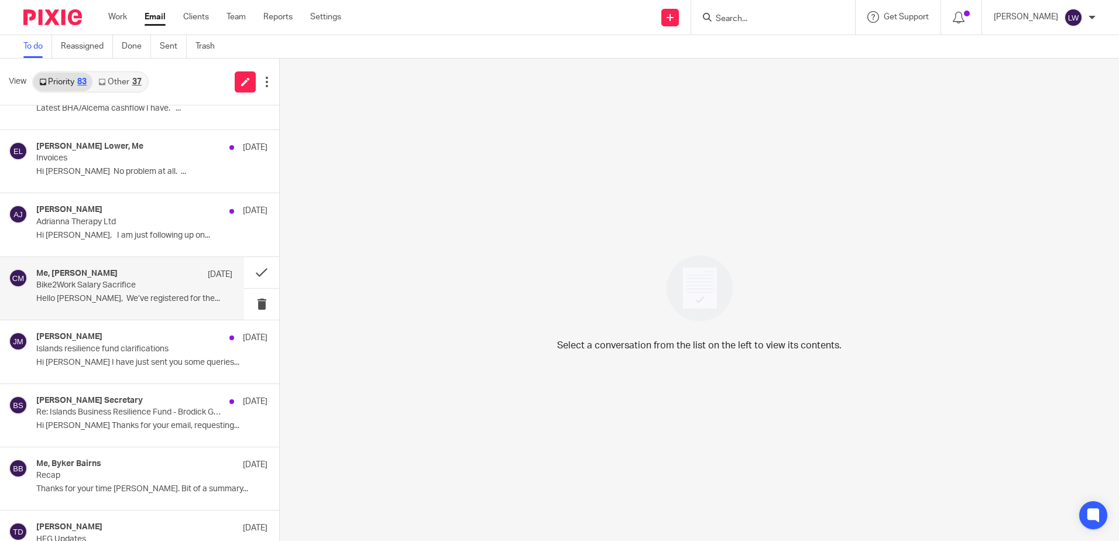
click at [141, 291] on div "Me, Christopher Moses 19 Aug Bike2Work Salary Sacrifice Hello Lorna, We’ve regi…" at bounding box center [134, 288] width 196 height 39
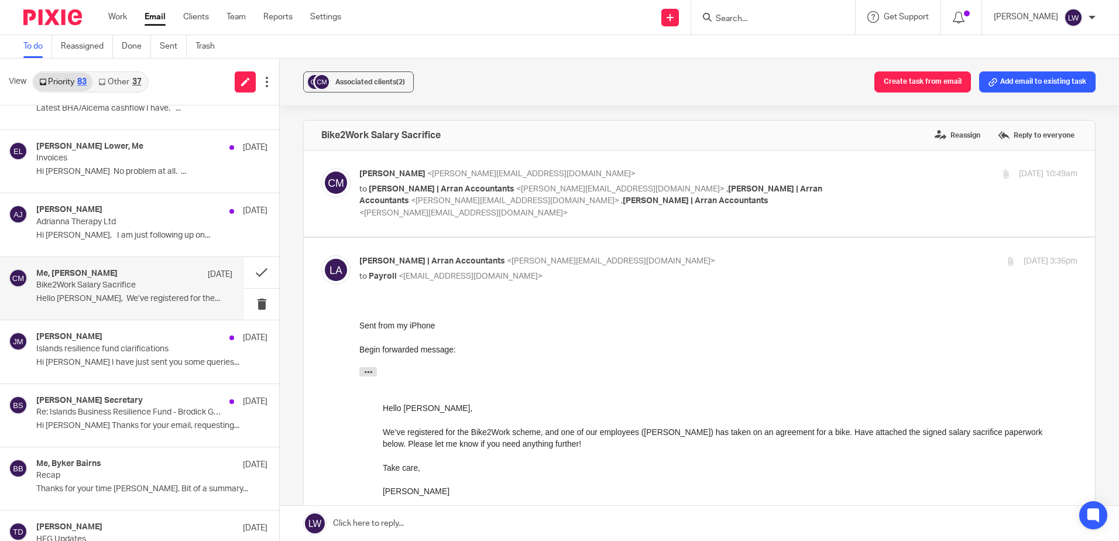
scroll to position [0, 0]
click at [363, 82] on span "Associated clients (2)" at bounding box center [370, 81] width 70 height 7
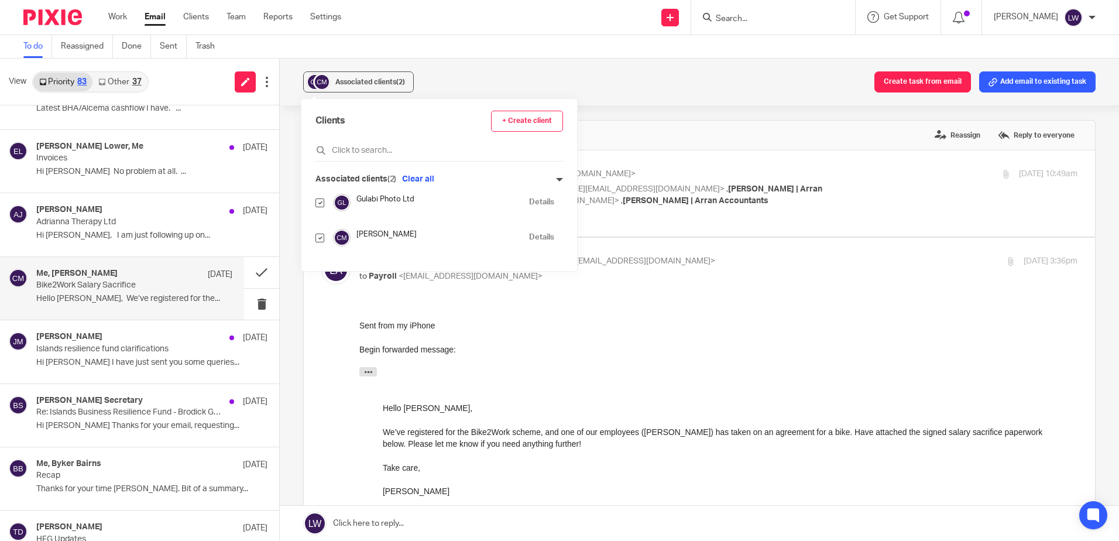
click at [319, 239] on input "checkbox" at bounding box center [319, 237] width 9 height 9
checkbox input "false"
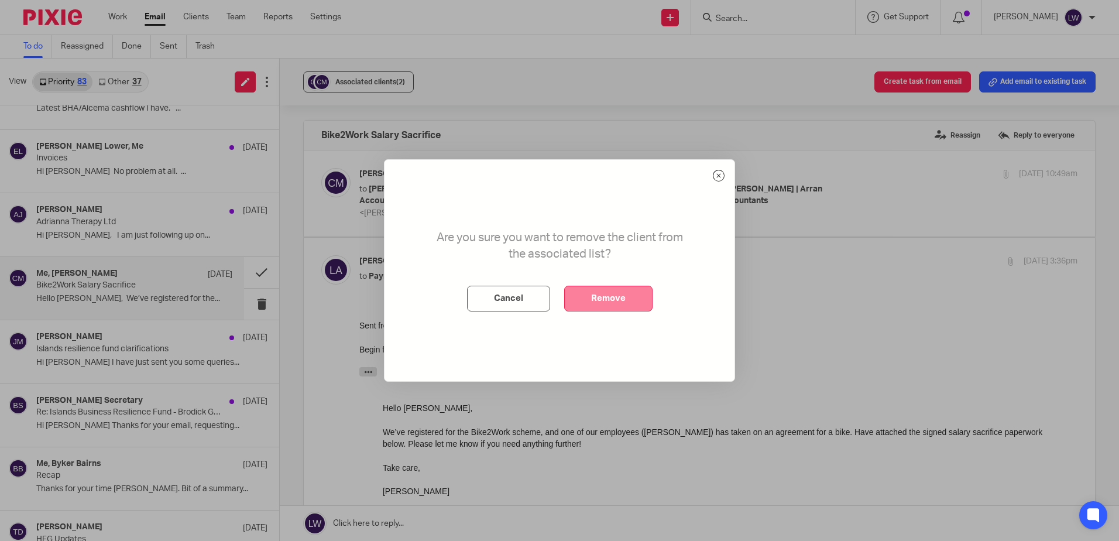
click at [609, 298] on button "Remove" at bounding box center [608, 298] width 88 height 26
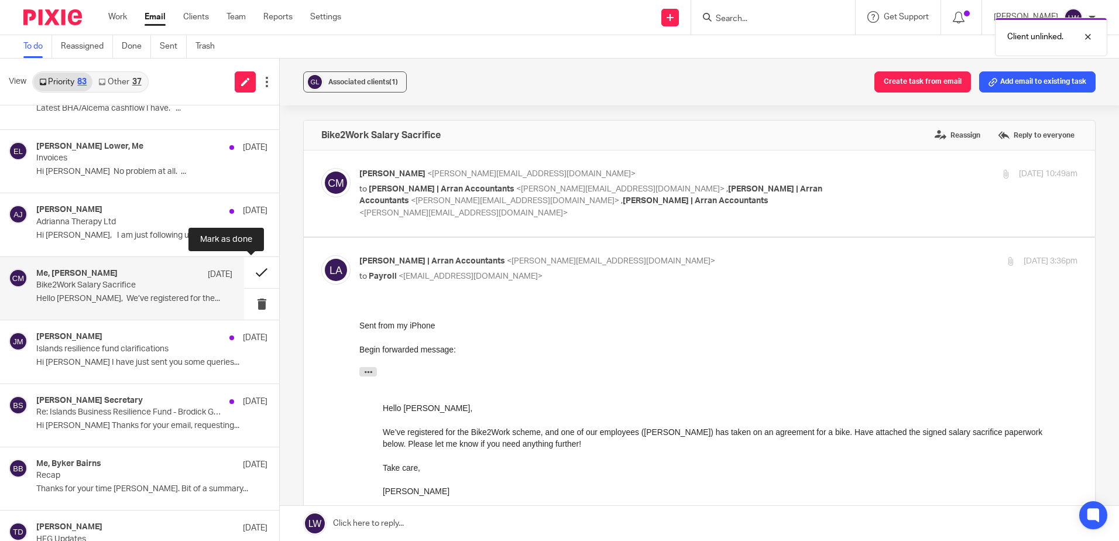
click at [252, 277] on button at bounding box center [261, 272] width 35 height 31
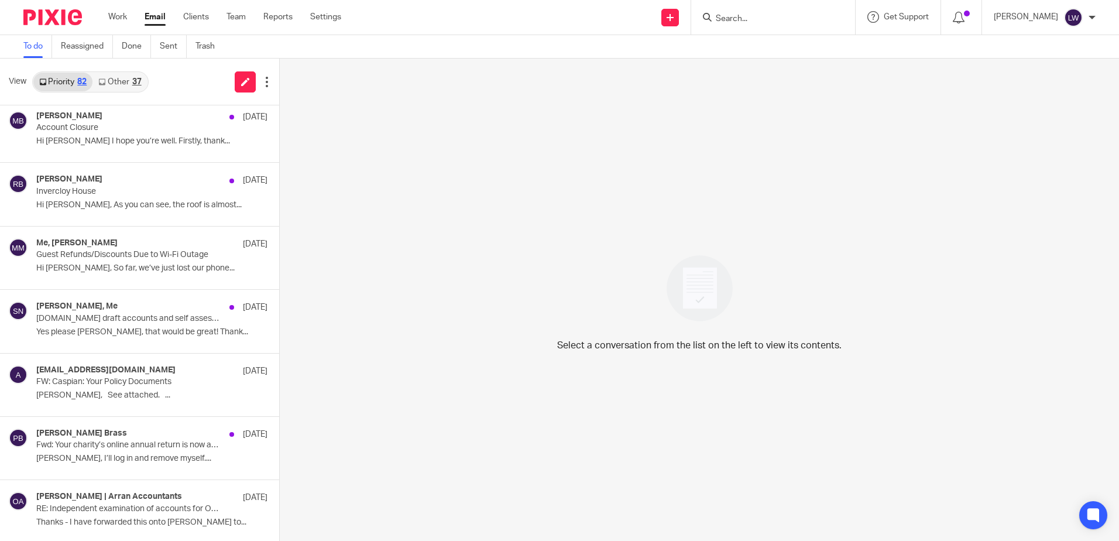
scroll to position [1814, 0]
